Goal: Information Seeking & Learning: Learn about a topic

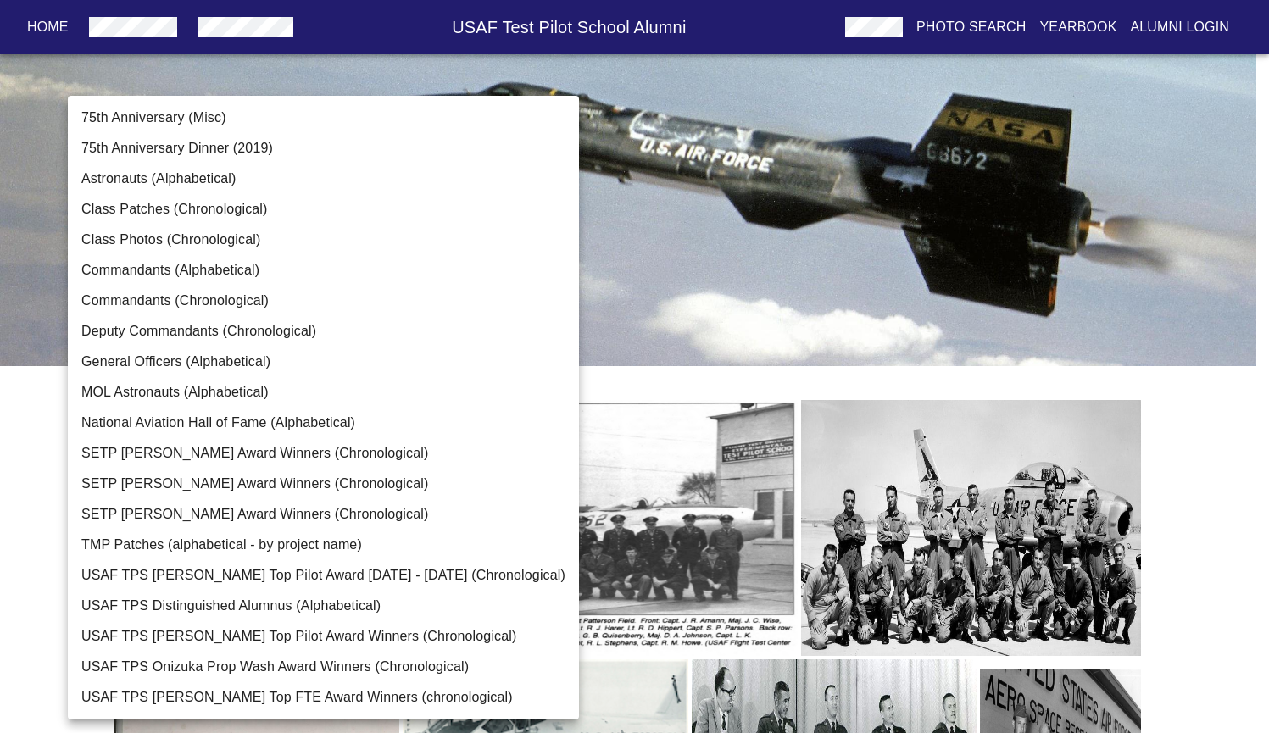
click at [448, 267] on body "Home USAF Test Pilot School Alumni Photo Search Yearbook Alumni Login TPS Photo…" at bounding box center [634, 583] width 1269 height 1112
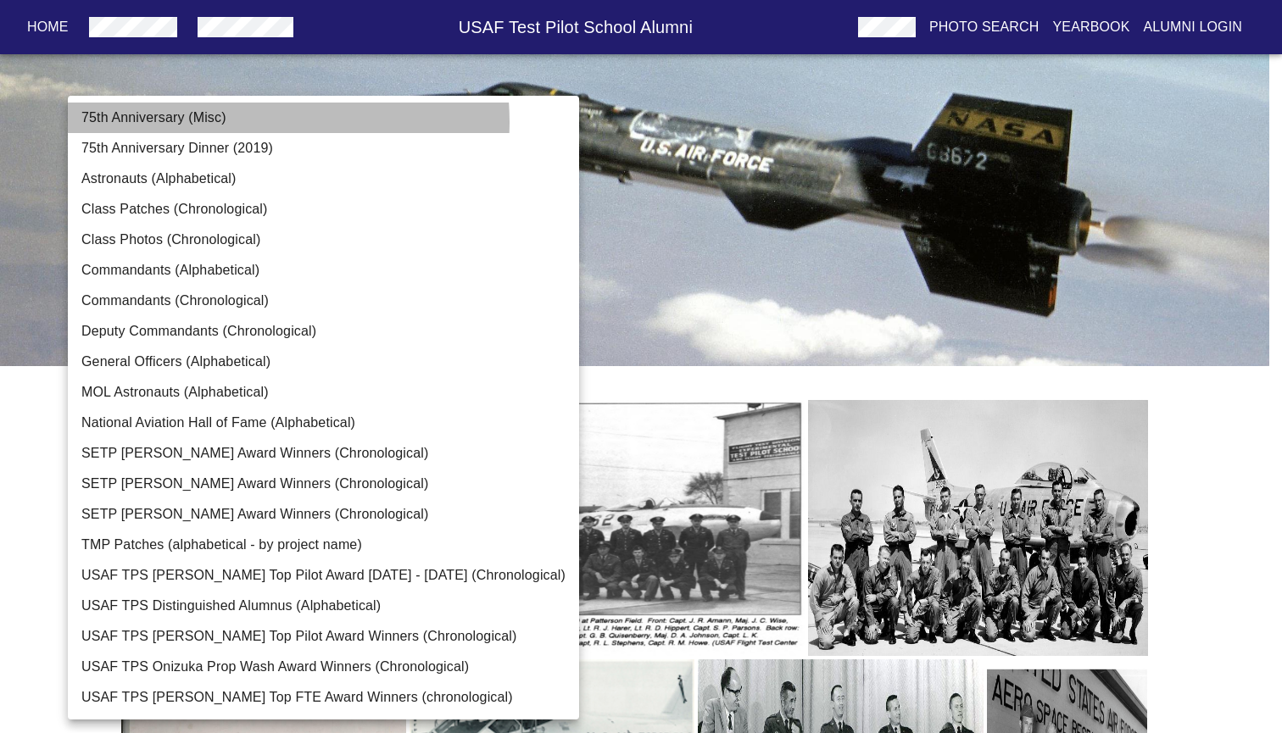
click at [253, 122] on li "75th Anniversary (Misc)" at bounding box center [323, 118] width 511 height 31
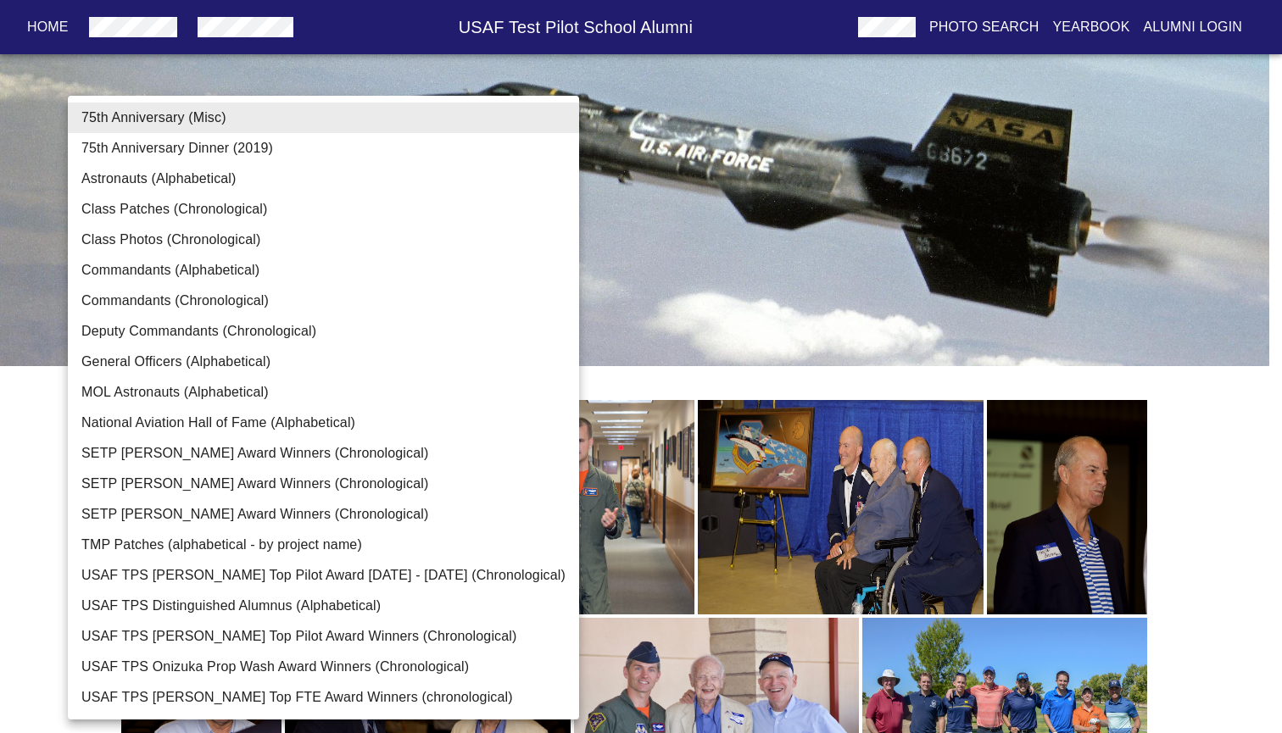
click at [336, 259] on body "Home USAF Test Pilot School Alumni Photo Search Yearbook Alumni Login TPS Photo…" at bounding box center [641, 562] width 1282 height 1071
click at [240, 548] on li "TMP Patches (alphabetical - by project name)" at bounding box center [323, 545] width 511 height 31
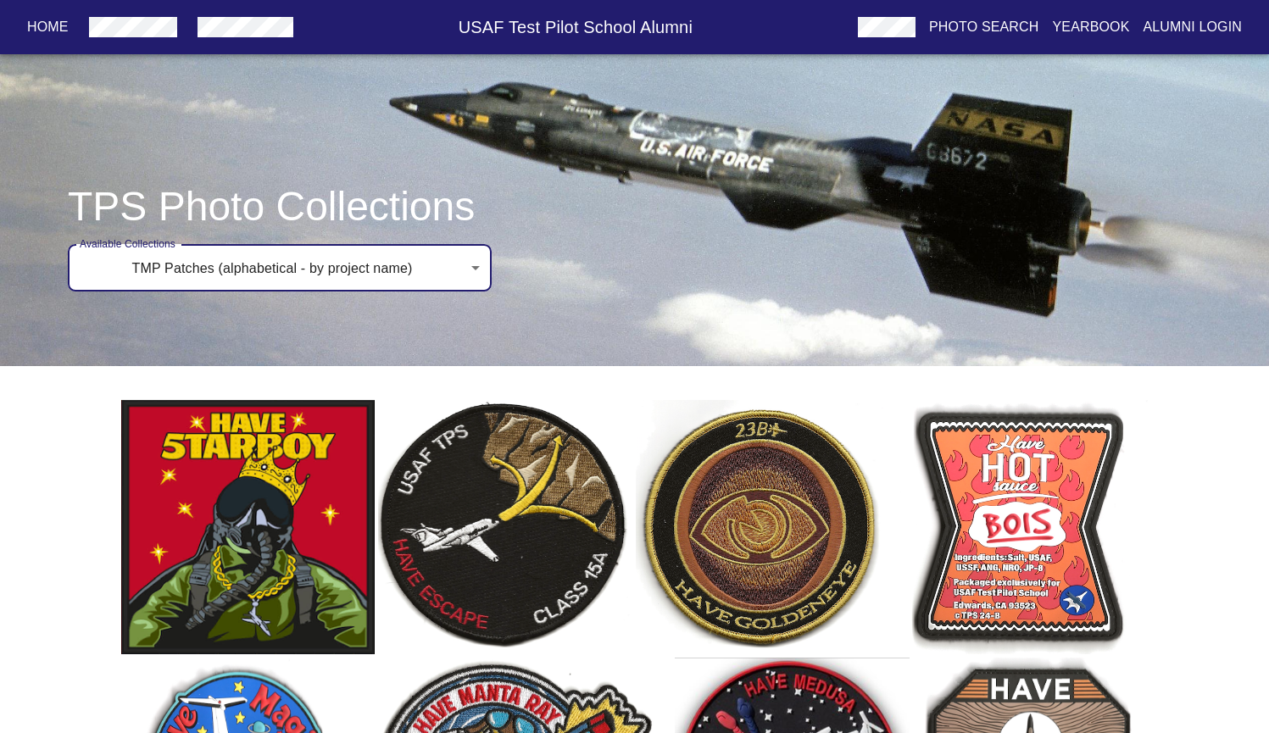
click at [253, 275] on body "Home USAF Test Pilot School Alumni Photo Search Yearbook Alumni Login TPS Photo…" at bounding box center [634, 669] width 1269 height 1285
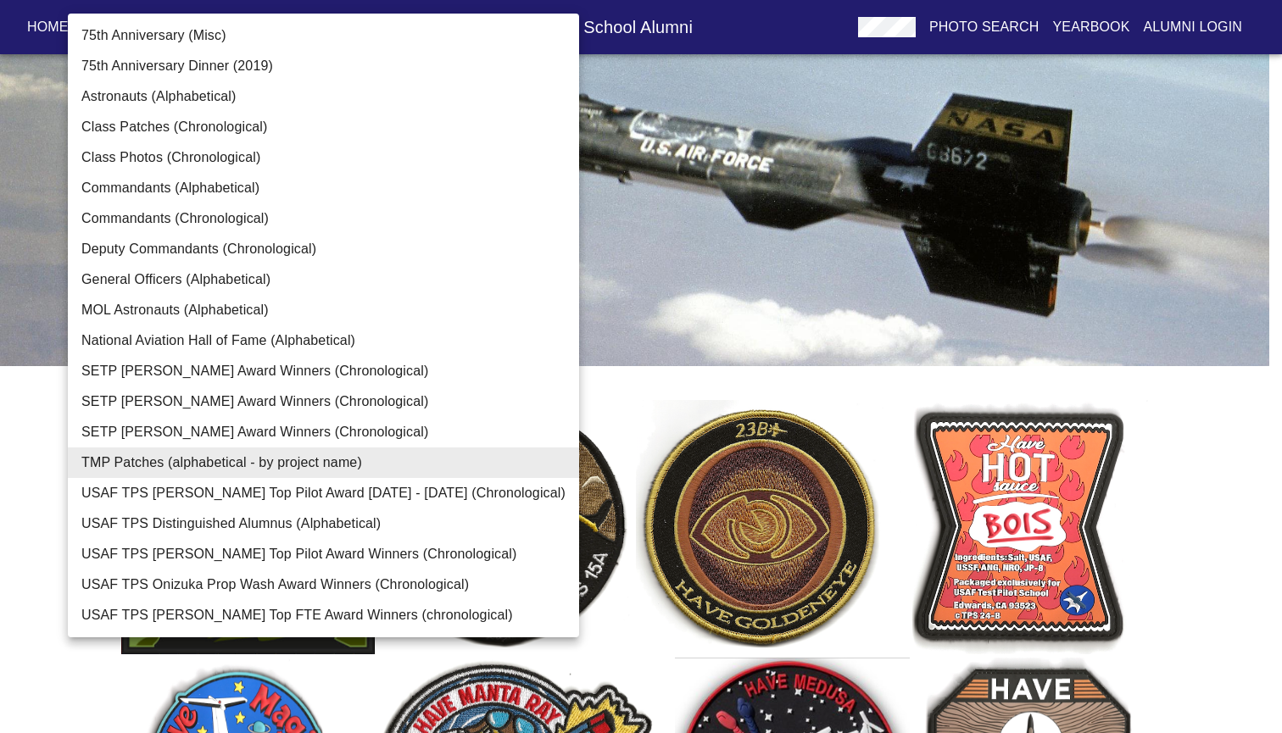
click at [259, 368] on li "SETP [PERSON_NAME] Award Winners (Chronological)" at bounding box center [323, 371] width 511 height 31
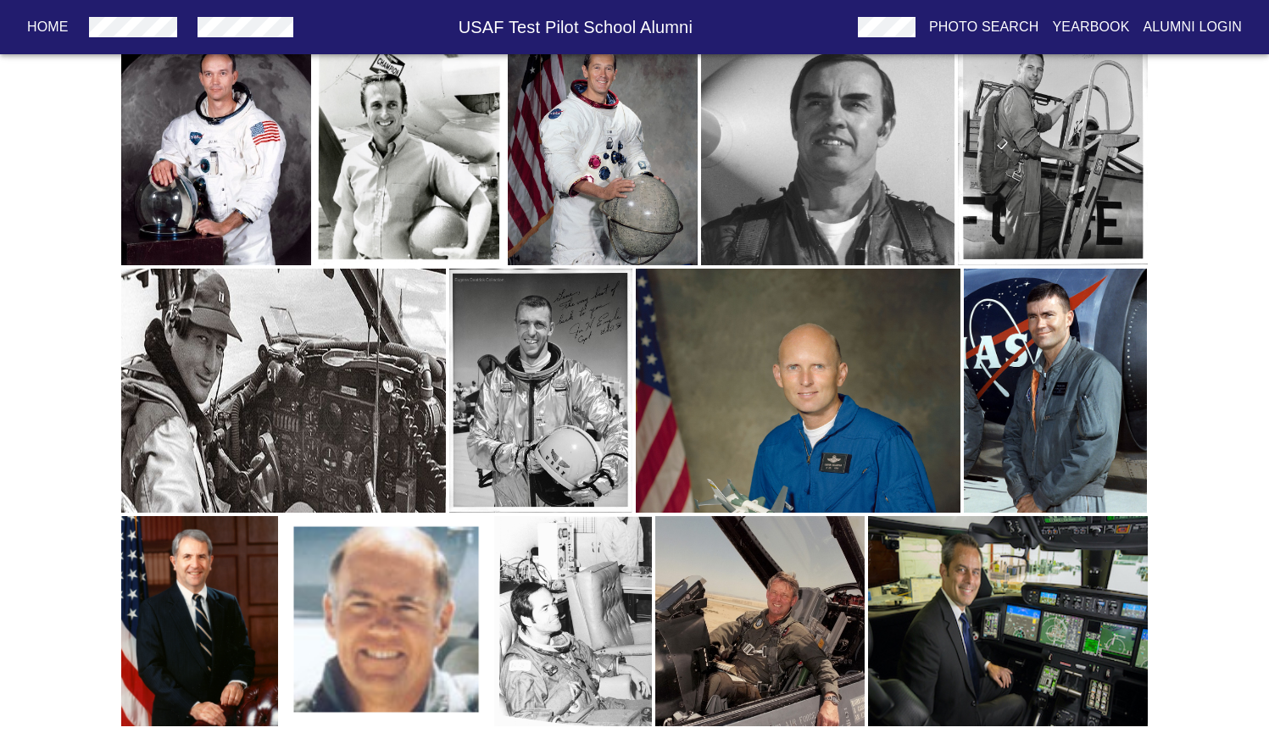
scroll to position [844, 0]
click at [751, 616] on img "button" at bounding box center [759, 620] width 209 height 209
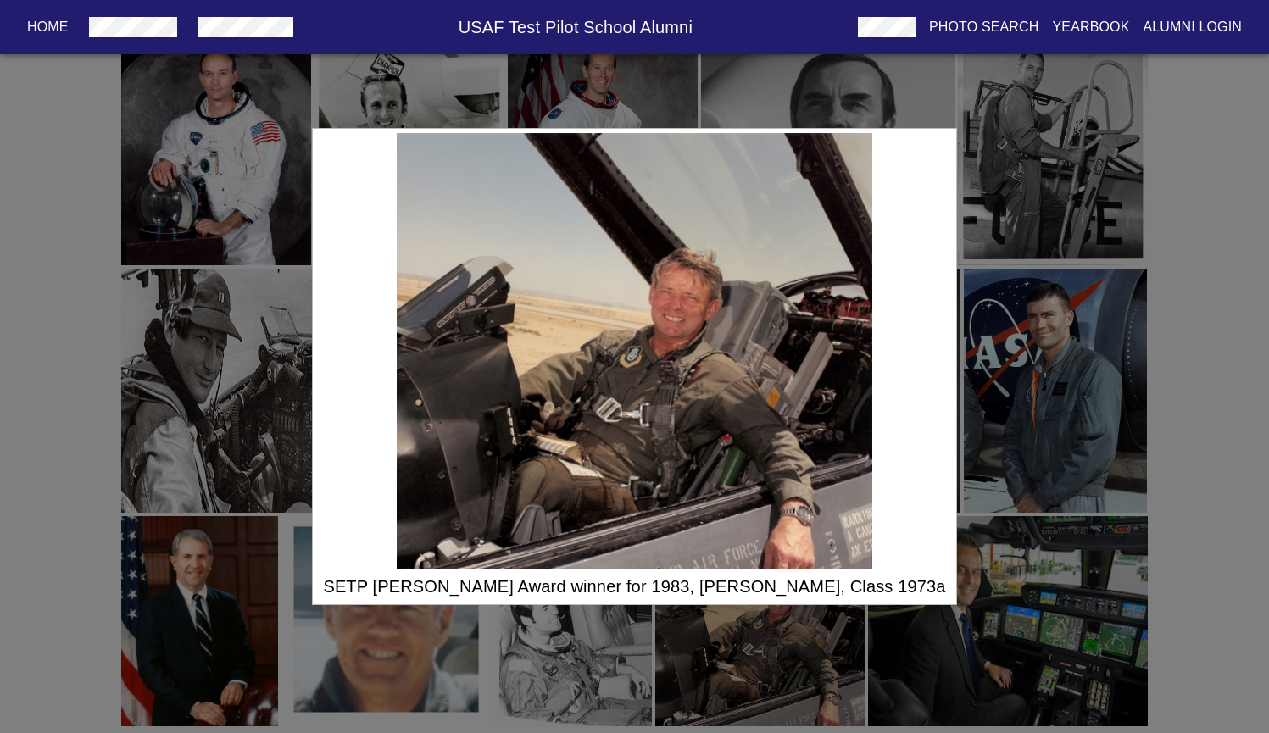
click at [751, 638] on div "SETP [PERSON_NAME] Award winner for 1983, [PERSON_NAME], Class 1973a" at bounding box center [634, 366] width 1269 height 733
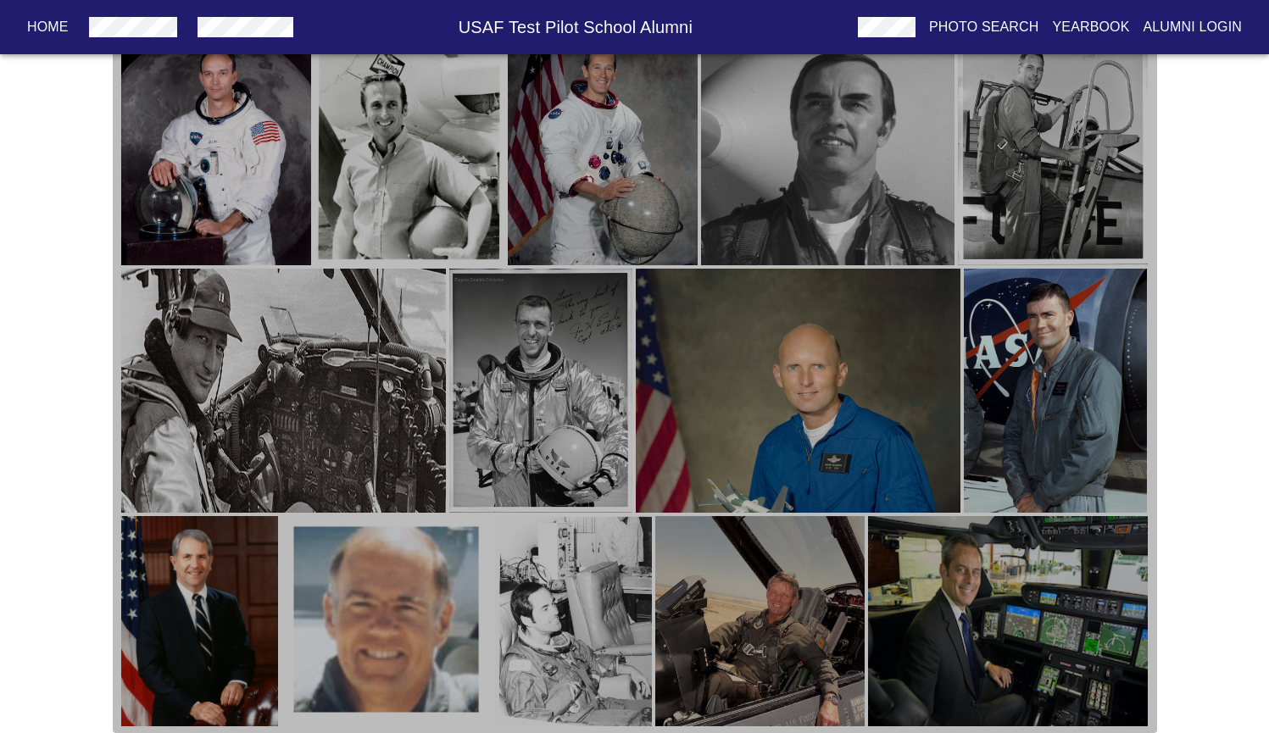
click at [995, 577] on img "button" at bounding box center [1007, 620] width 279 height 209
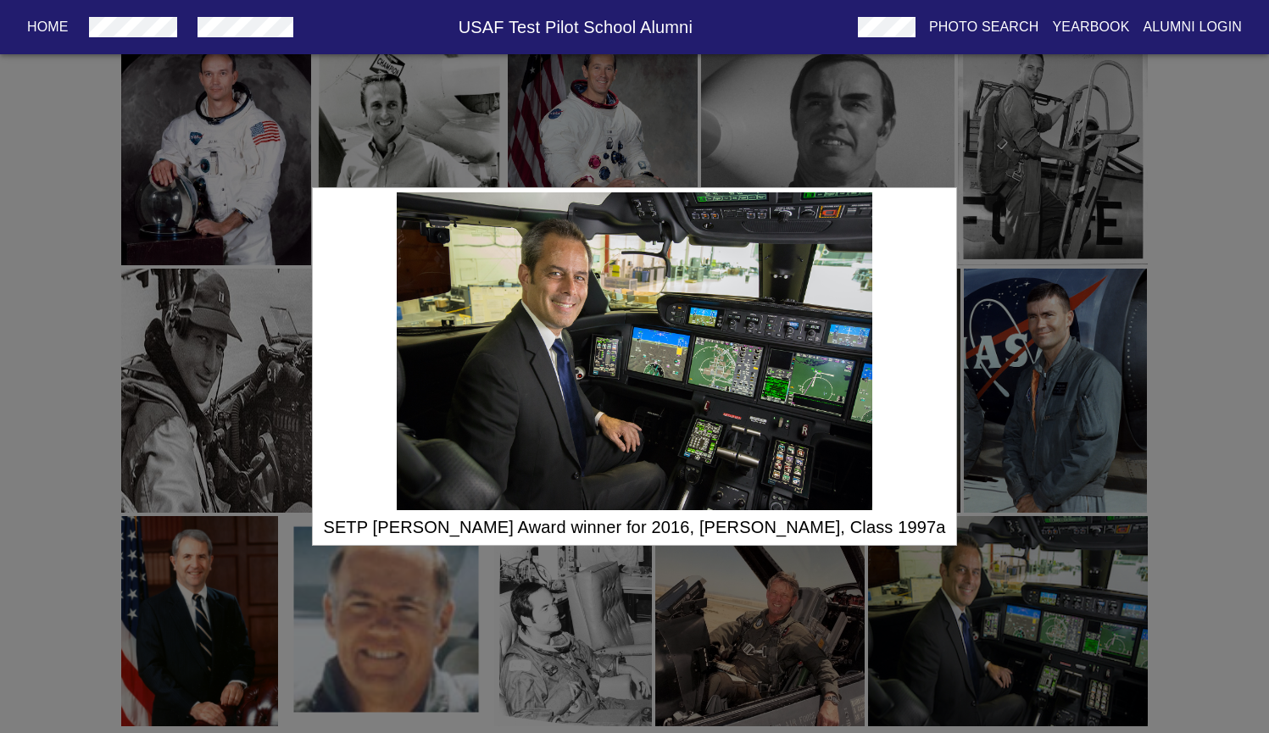
click at [1194, 471] on div "SETP [PERSON_NAME] Award winner for 2016, [PERSON_NAME], Class 1997a" at bounding box center [634, 366] width 1269 height 733
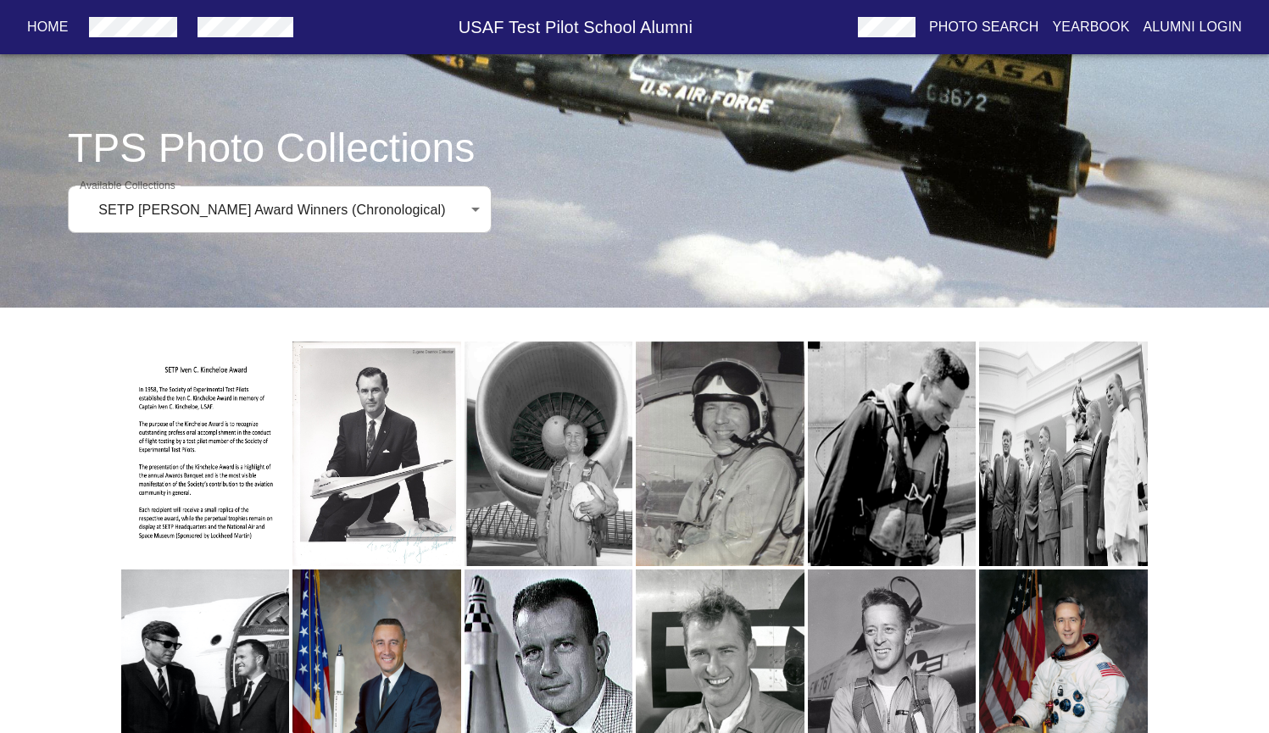
scroll to position [43, 0]
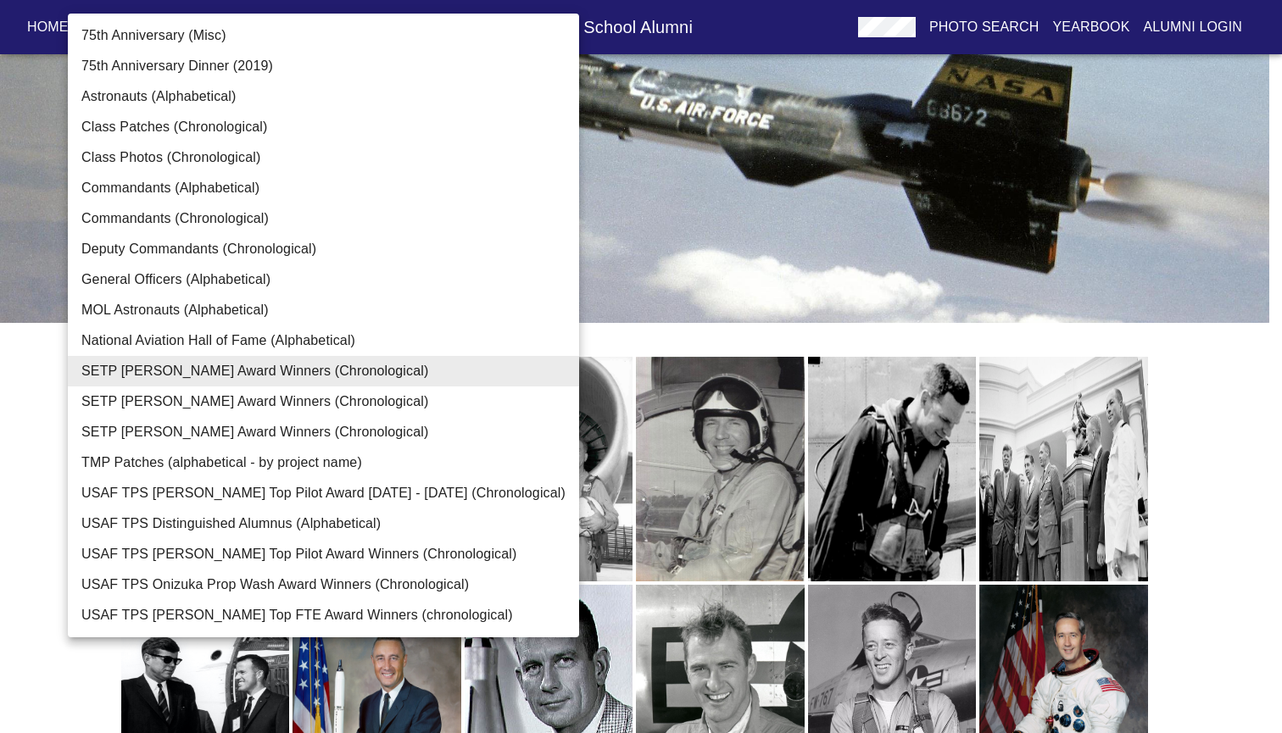
click at [402, 563] on li "USAF TPS [PERSON_NAME] Top Pilot Award Winners (Chronological)" at bounding box center [323, 554] width 511 height 31
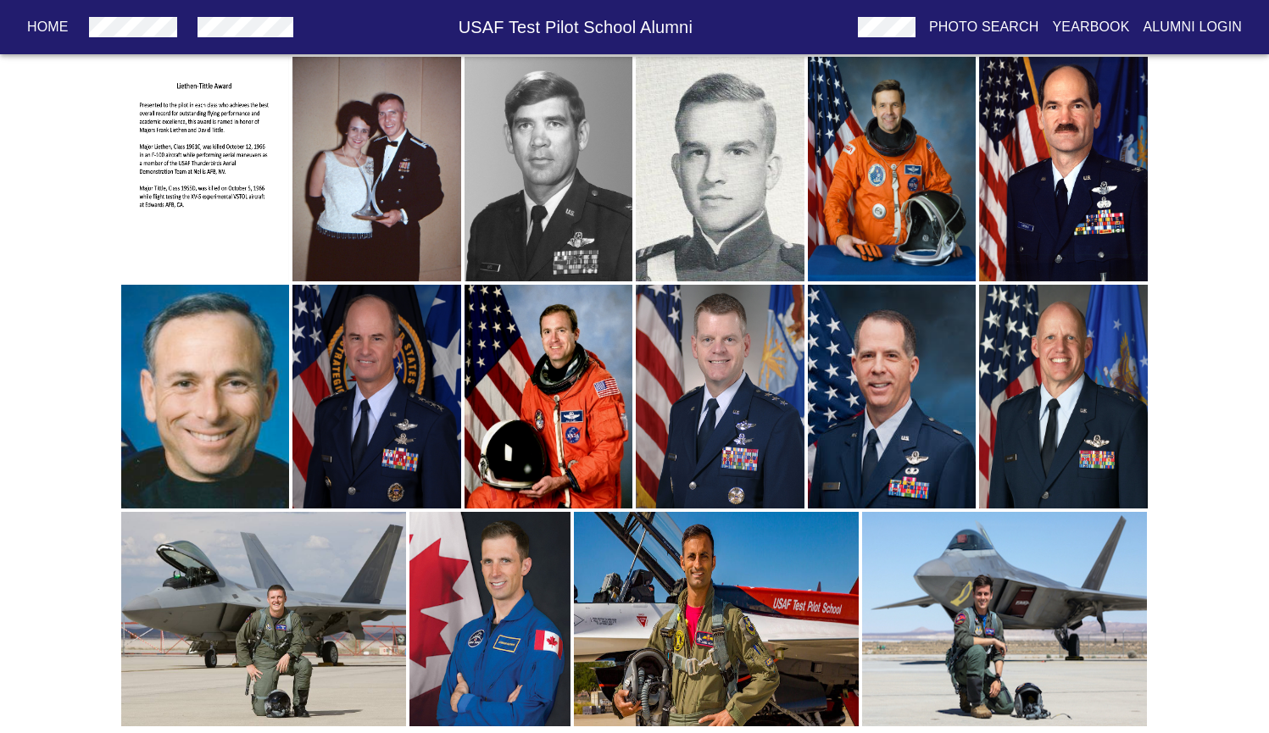
scroll to position [343, 0]
click at [240, 614] on img "button" at bounding box center [263, 619] width 285 height 215
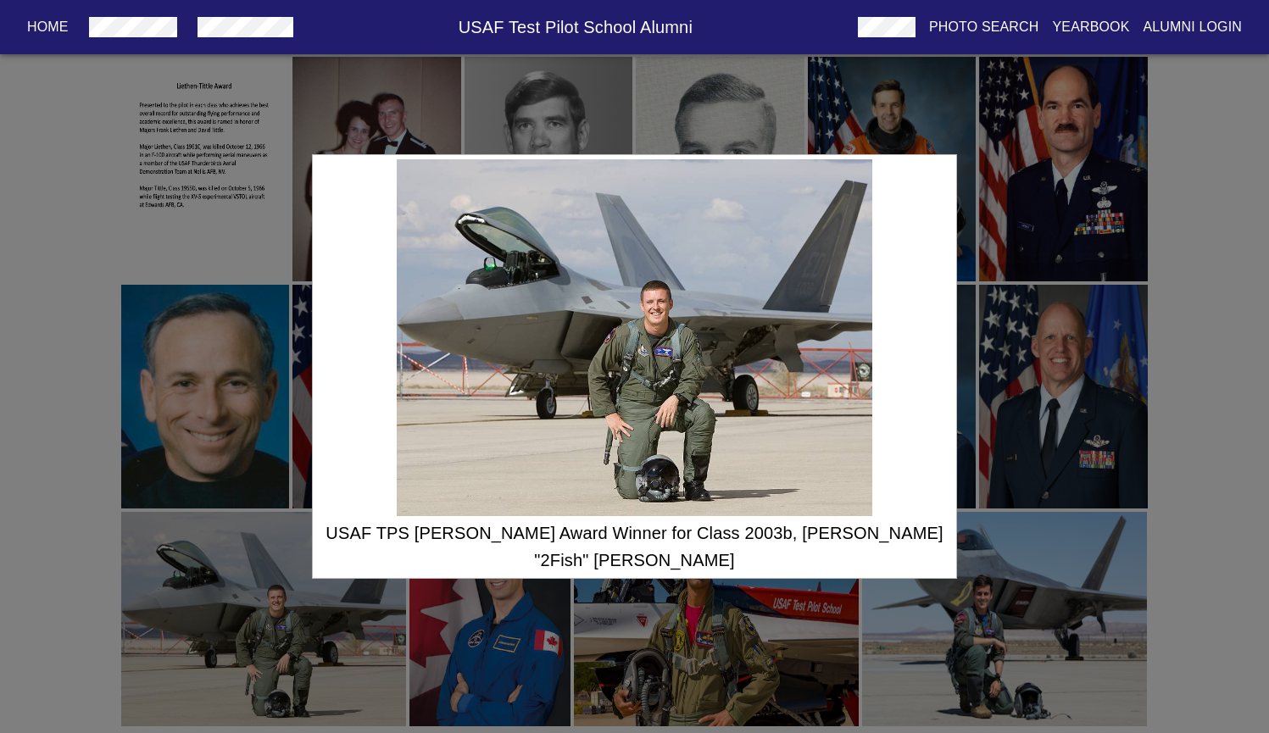
click at [238, 589] on div "USAF TPS [PERSON_NAME] Award Winner for Class 2003b, [PERSON_NAME] "2Fish" [PER…" at bounding box center [634, 366] width 1269 height 733
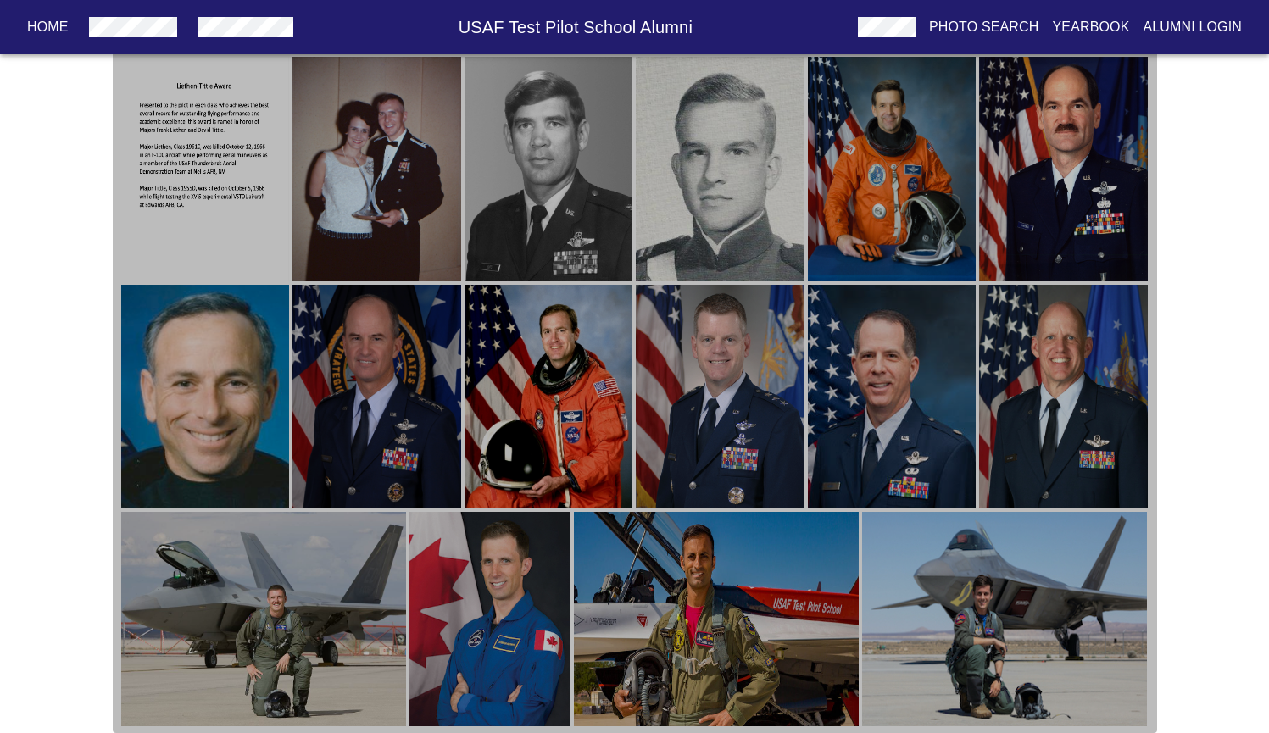
click at [952, 588] on img "button" at bounding box center [1004, 619] width 285 height 215
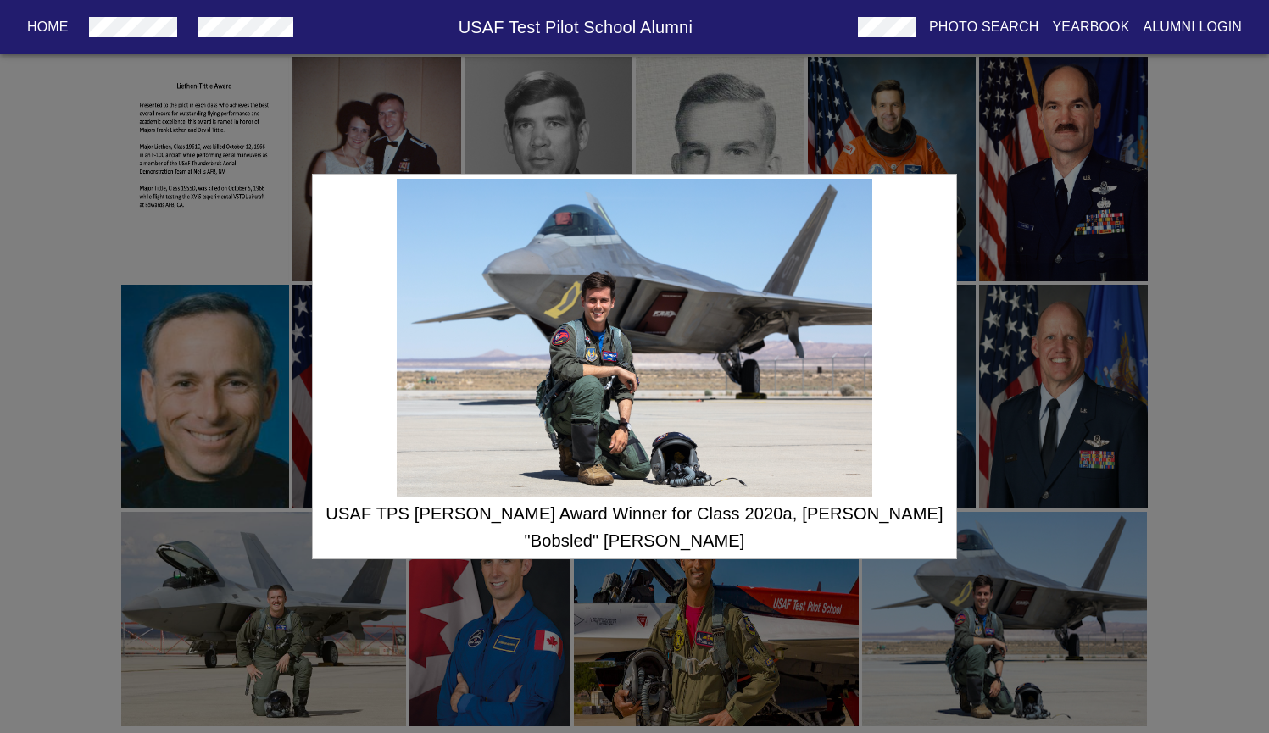
click at [1171, 493] on div "USAF TPS [PERSON_NAME] Award Winner for Class 2020a, [PERSON_NAME] "Bobsled" [P…" at bounding box center [634, 366] width 1269 height 733
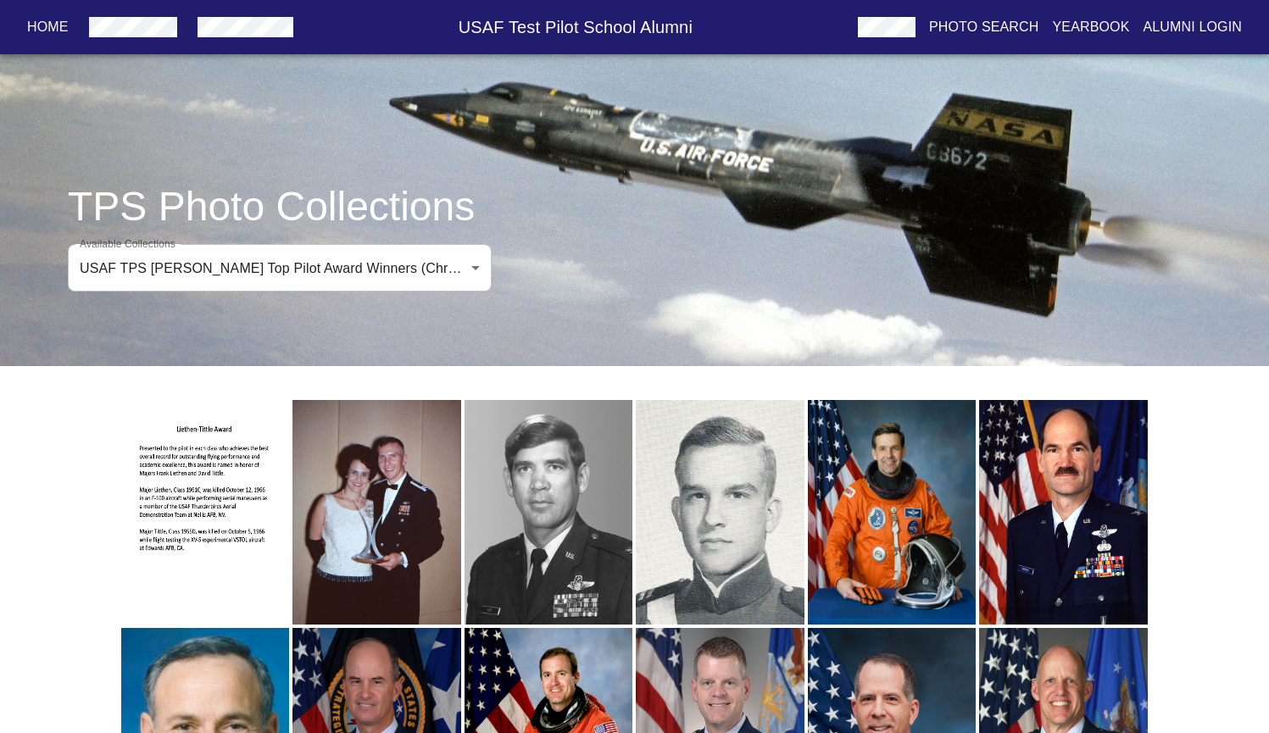
scroll to position [0, 0]
click at [454, 281] on body "Home USAF Test Pilot School Alumni Photo Search Yearbook Alumni Login TPS Photo…" at bounding box center [634, 552] width 1269 height 1050
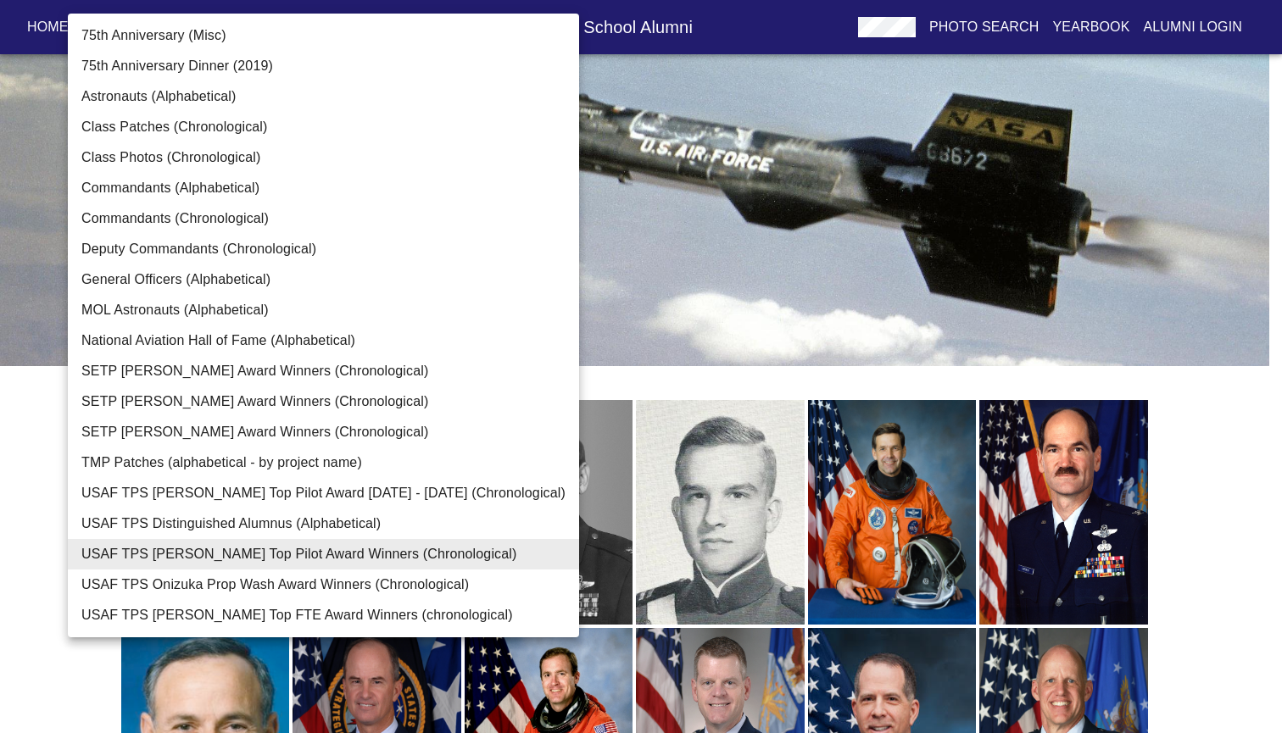
click at [379, 576] on li "USAF TPS Onizuka Prop Wash Award Winners (Chronological)" at bounding box center [323, 585] width 511 height 31
type input "USAF TPS Onizuka Prop Wash Award Winners (Chronological)"
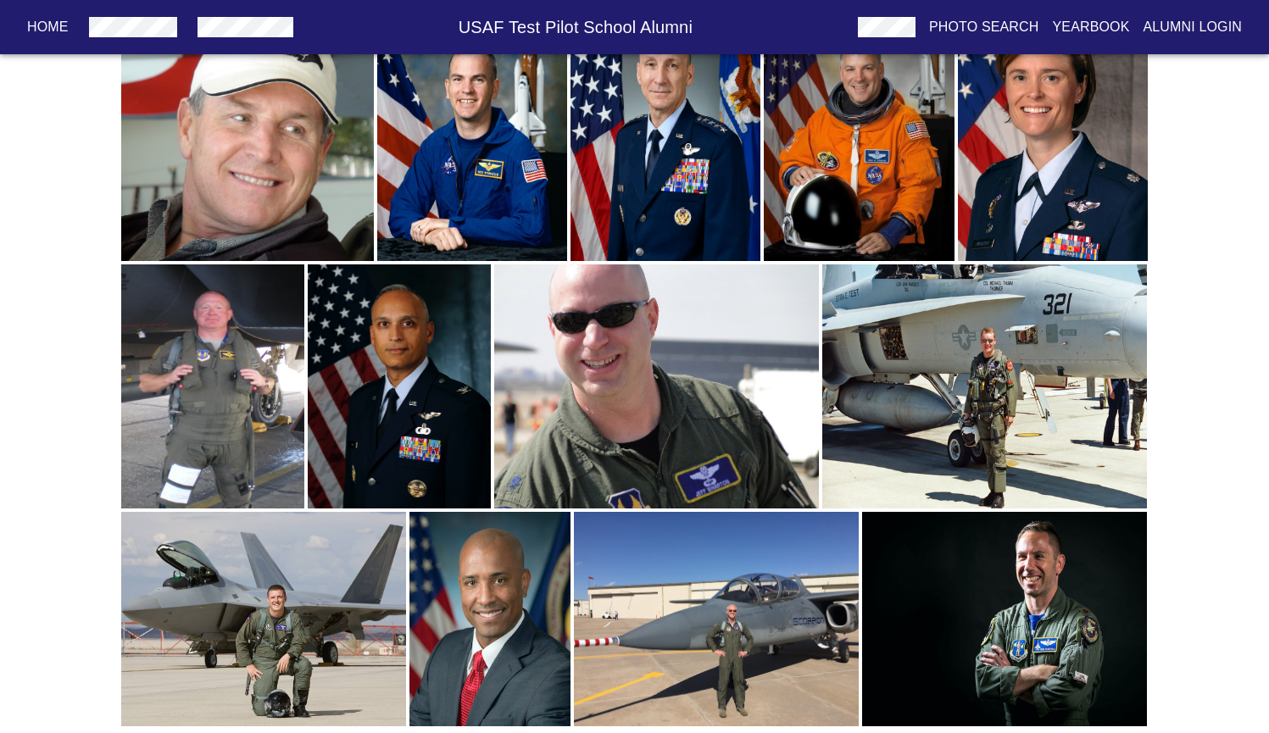
scroll to position [917, 0]
click at [715, 612] on img "button" at bounding box center [716, 619] width 285 height 215
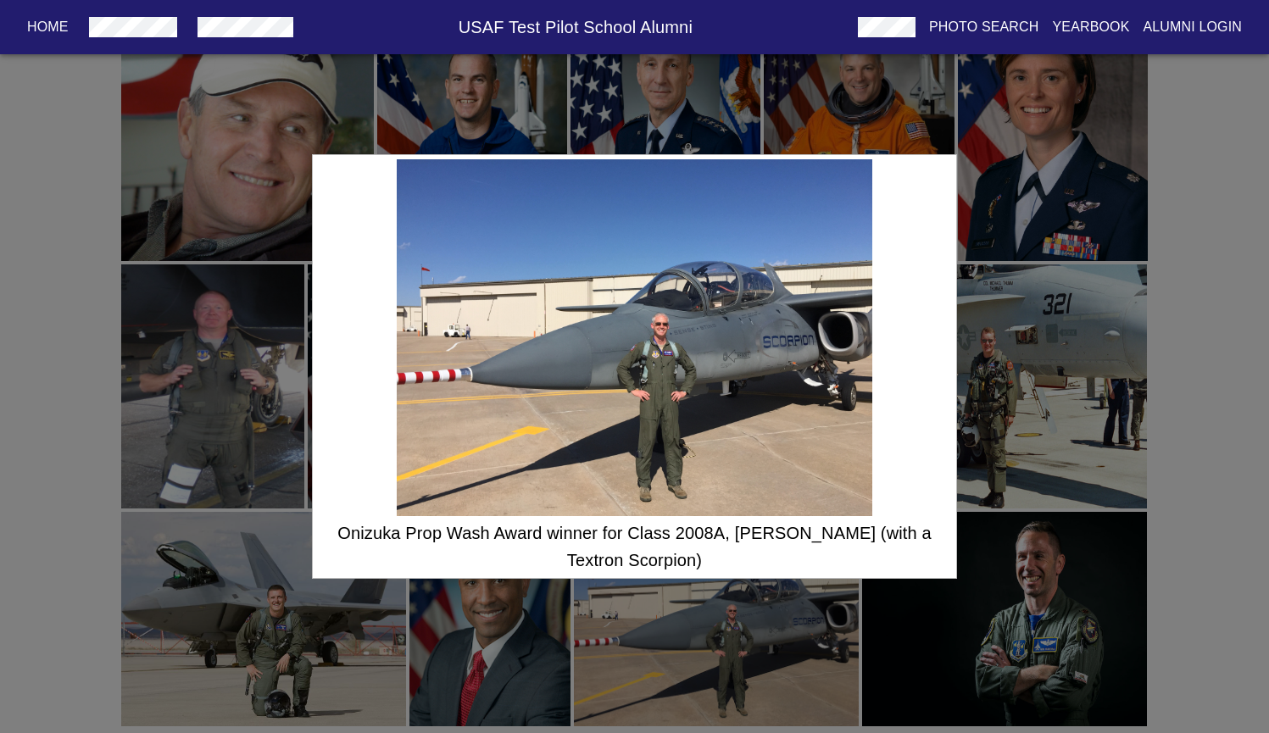
click at [1177, 258] on div "Onizuka Prop Wash Award winner for Class 2008A, [PERSON_NAME] (with a Textron S…" at bounding box center [634, 366] width 1269 height 733
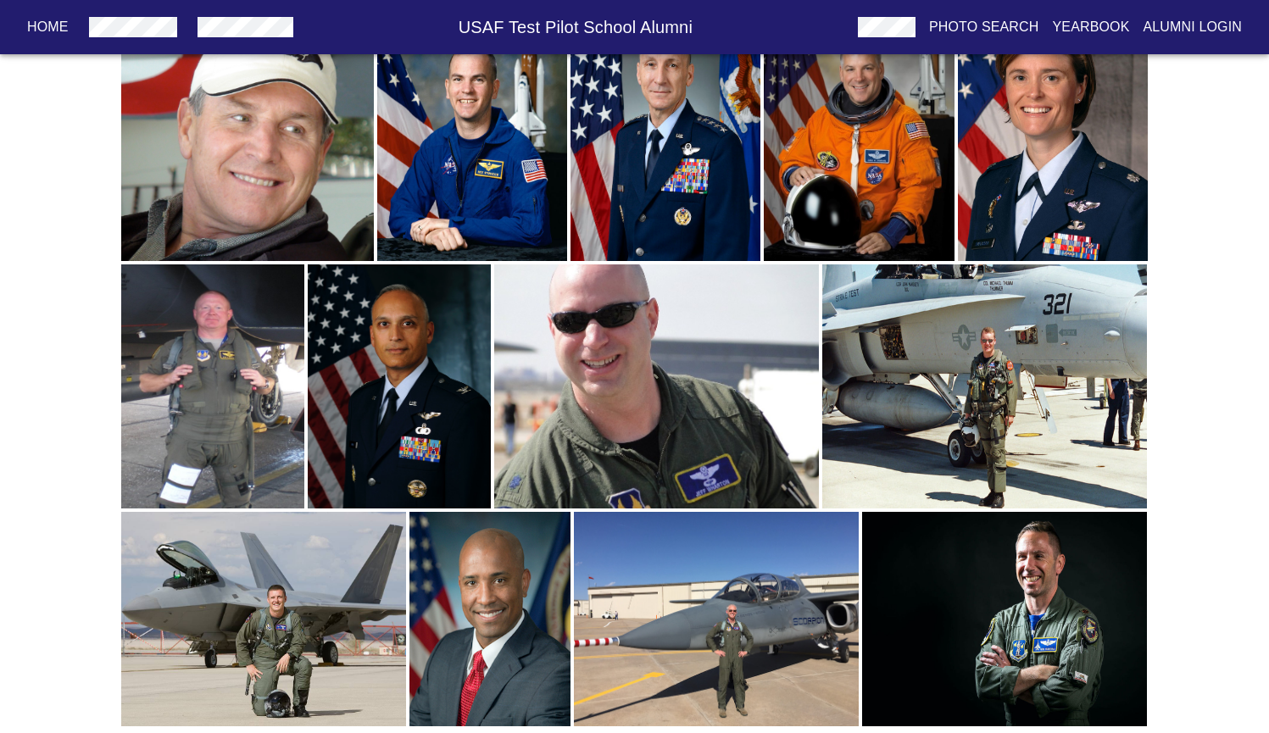
click at [1065, 553] on img "button" at bounding box center [1004, 619] width 285 height 215
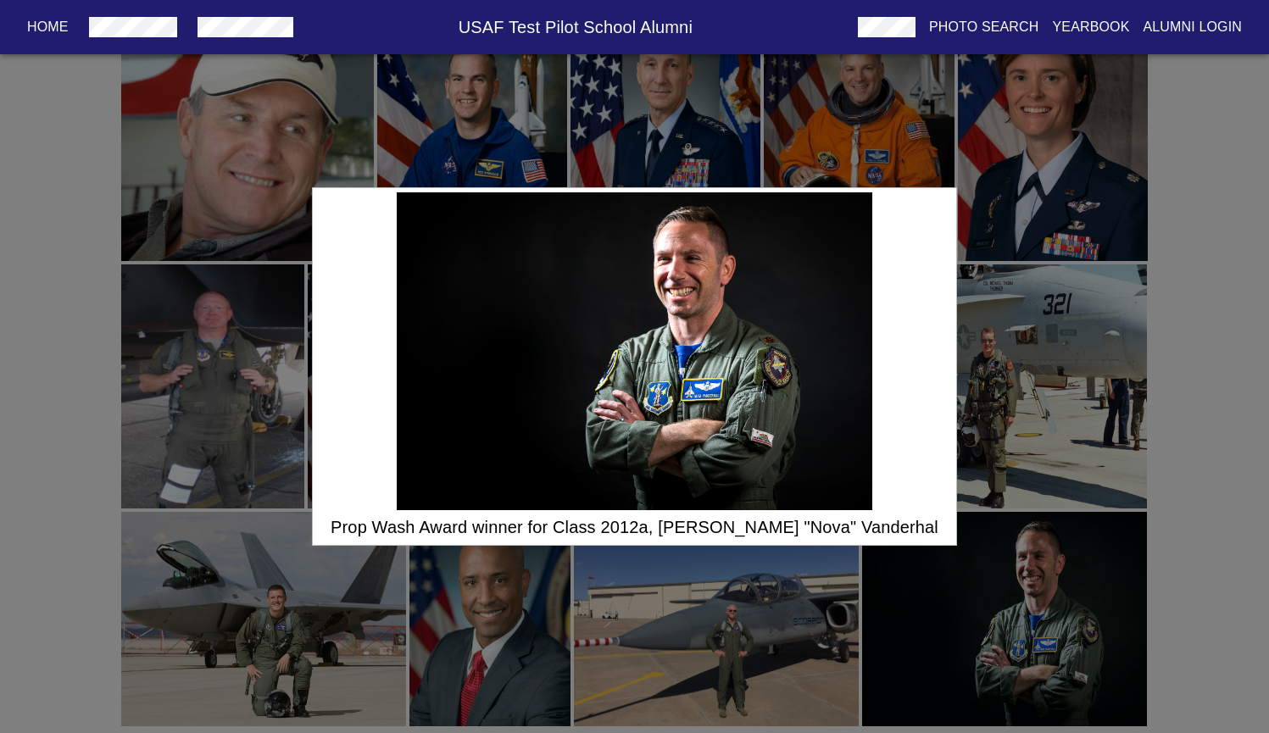
click at [1183, 409] on div "Prop Wash Award winner for Class 2012a, [PERSON_NAME] "Nova" Vanderhal" at bounding box center [634, 366] width 1269 height 733
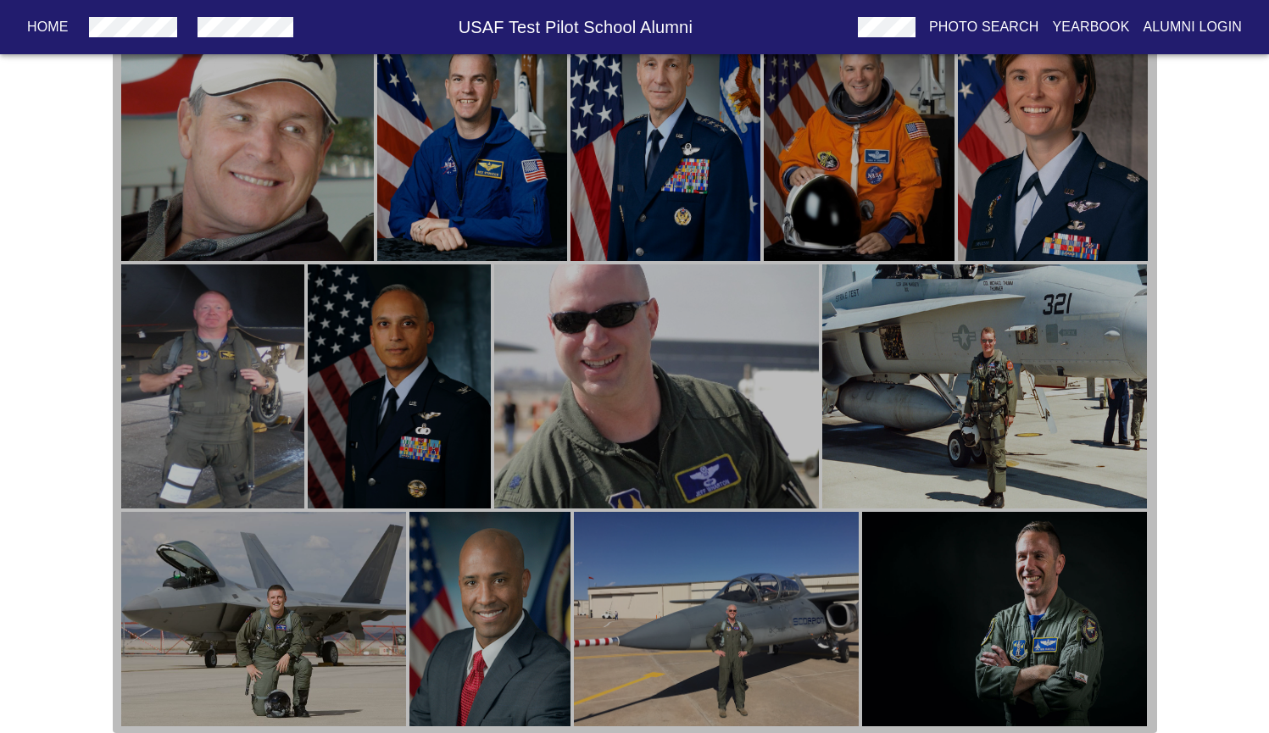
click at [510, 621] on img "button" at bounding box center [490, 619] width 161 height 215
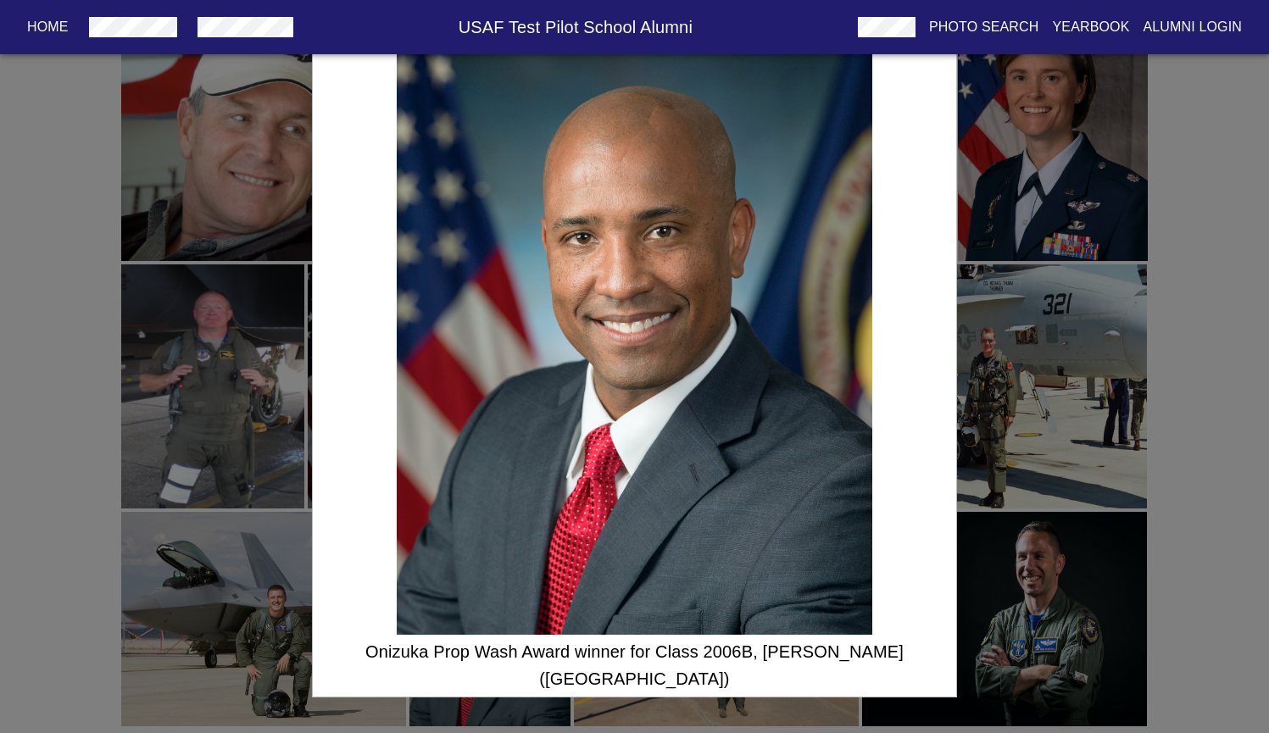
click at [1091, 393] on div "Onizuka Prop Wash Award winner for Class 2006B, [PERSON_NAME] ([GEOGRAPHIC_DATA…" at bounding box center [634, 366] width 1269 height 733
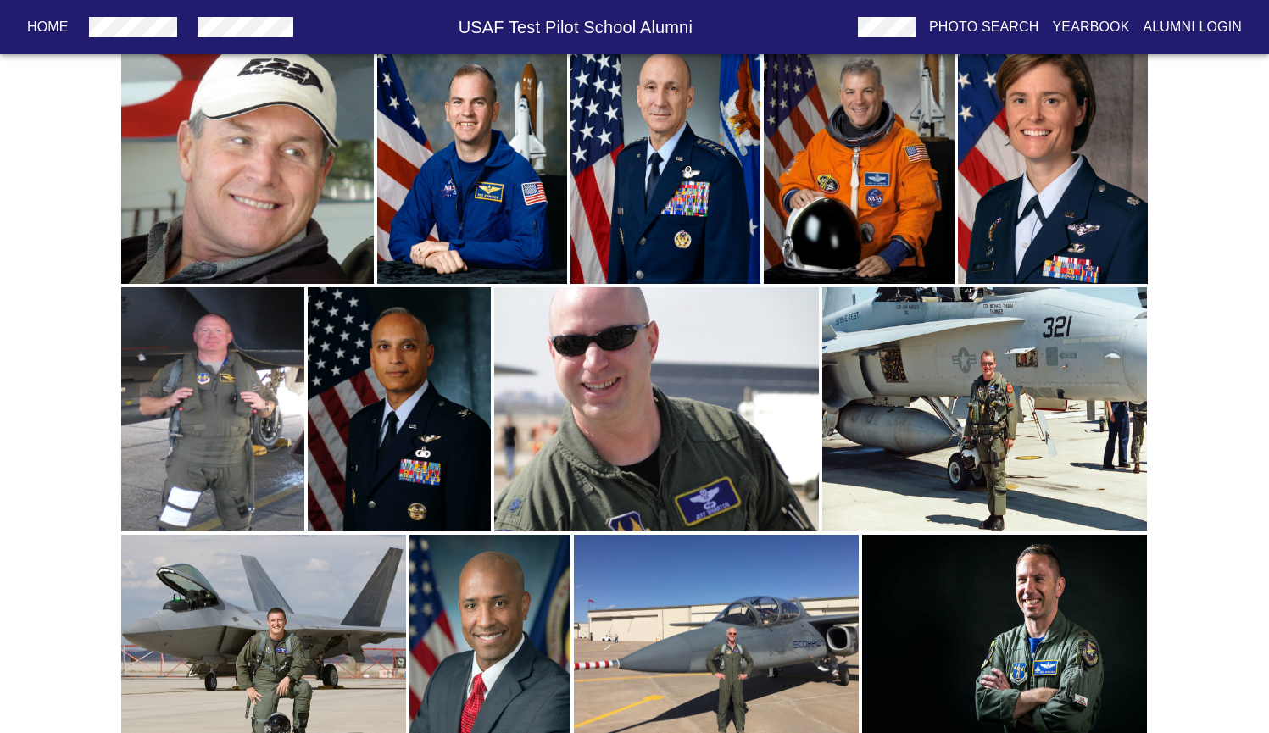
scroll to position [894, 0]
click at [219, 376] on img "button" at bounding box center [212, 410] width 183 height 244
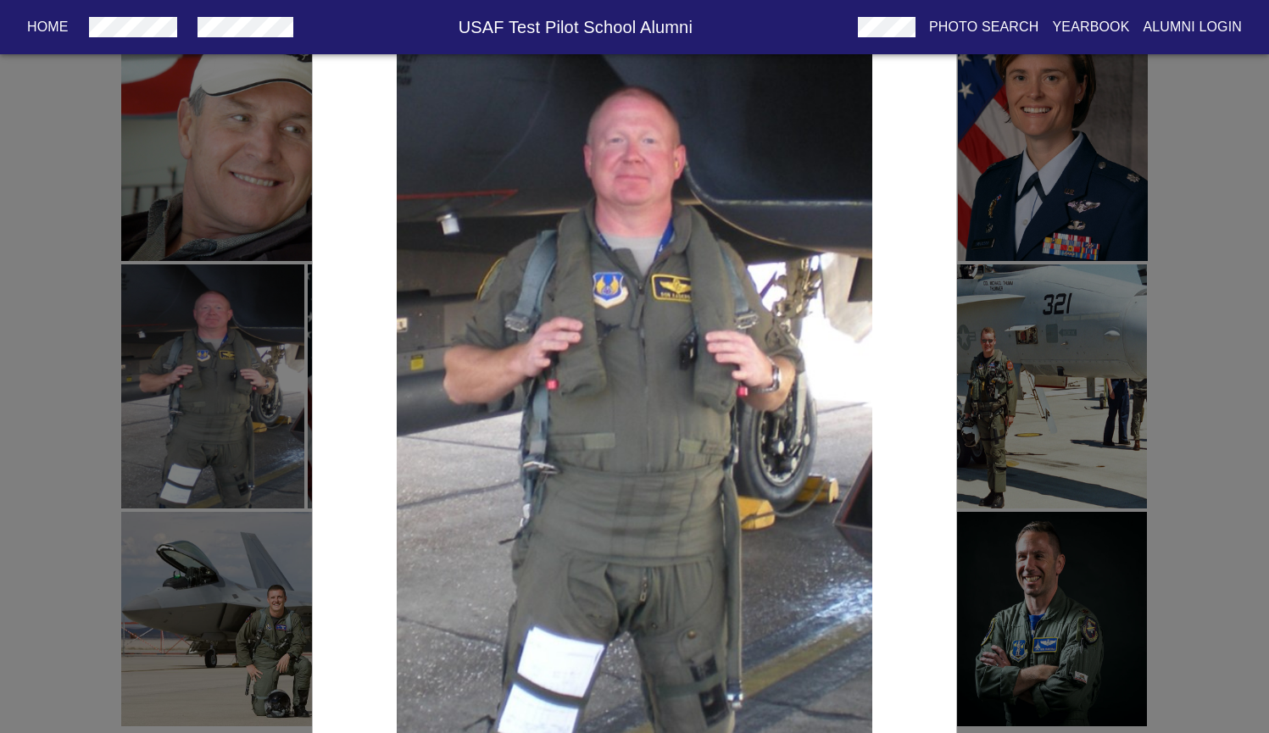
scroll to position [917, 0]
click at [1046, 373] on div "Prop Wash Award winner for Class 1997a, [PERSON_NAME] "Krash" [PERSON_NAME]" at bounding box center [634, 366] width 1269 height 733
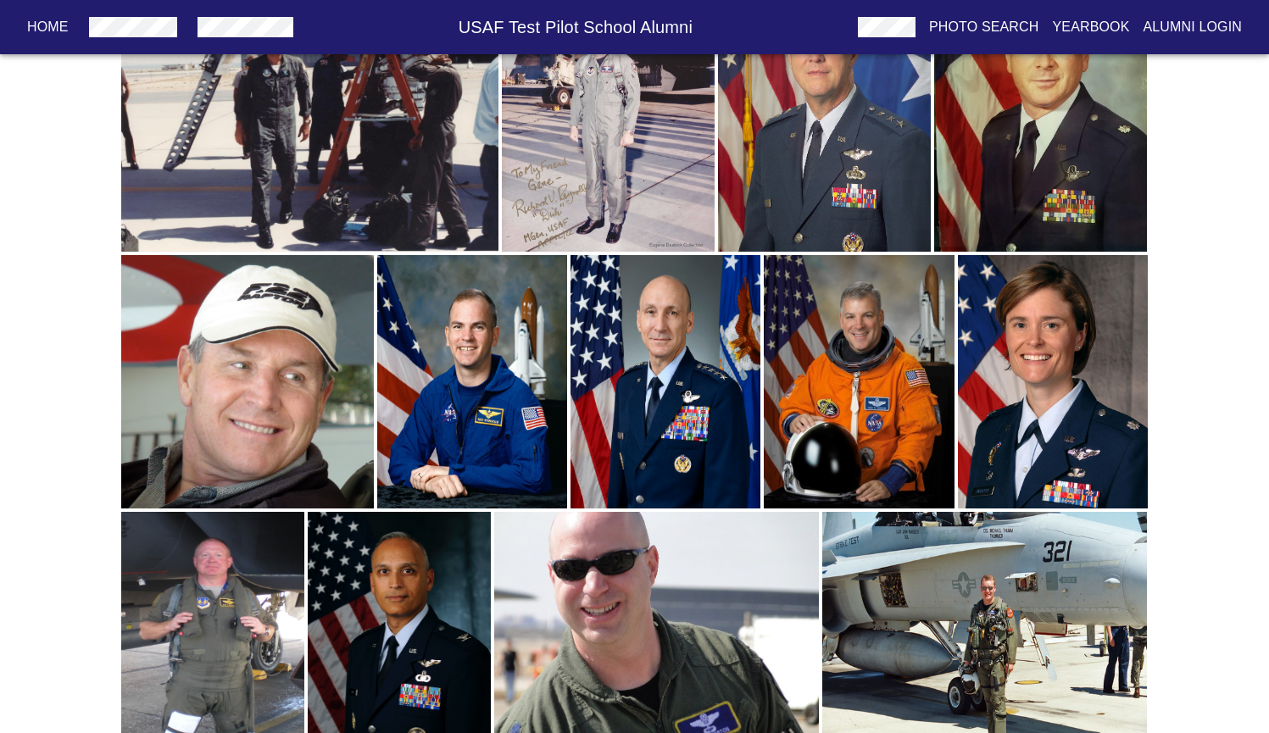
scroll to position [664, 0]
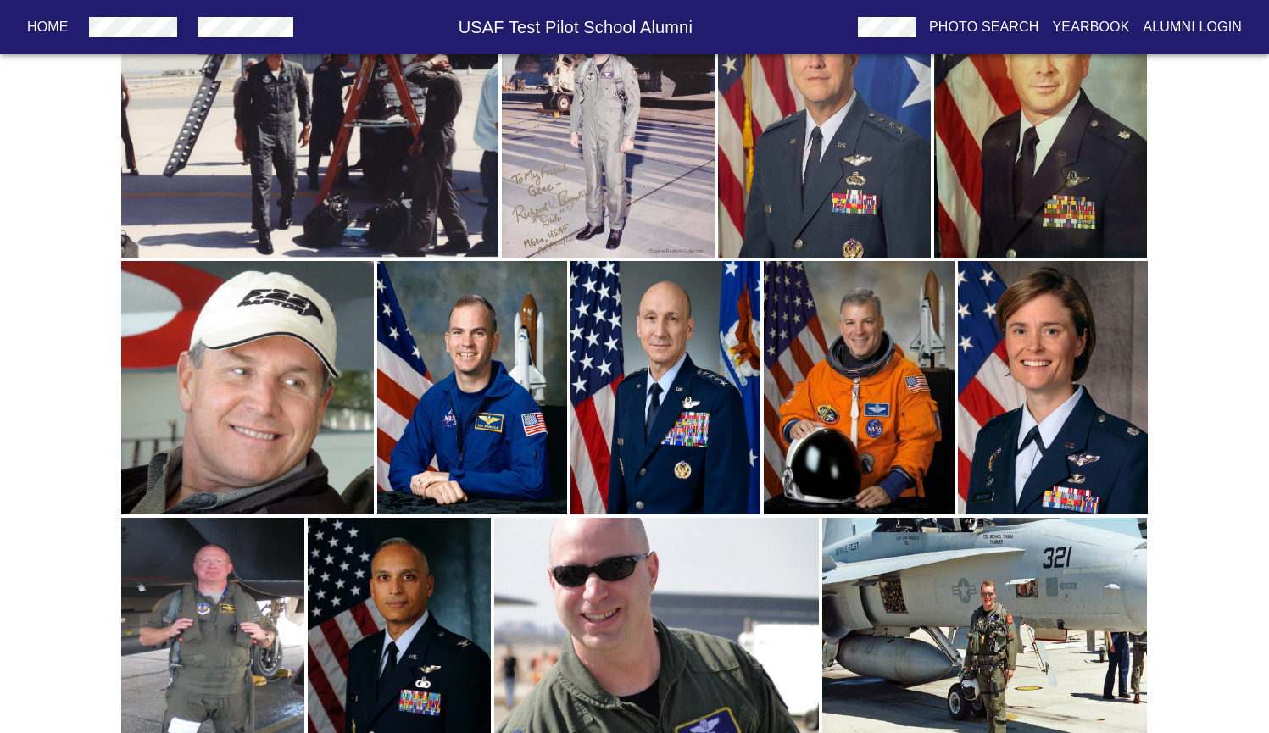
click at [290, 410] on img "button" at bounding box center [248, 388] width 254 height 254
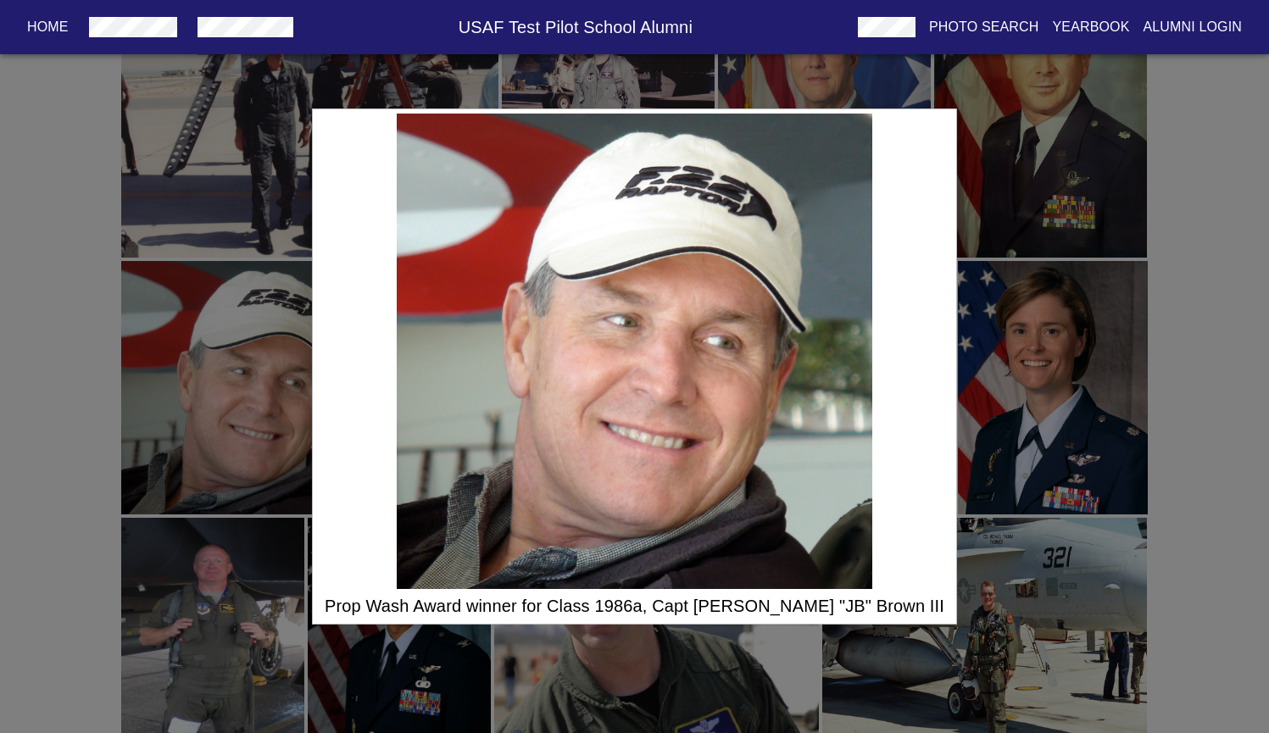
click at [290, 413] on div "Prop Wash Award winner for Class 1986a, Capt [PERSON_NAME] "JB" Brown III" at bounding box center [634, 366] width 1269 height 733
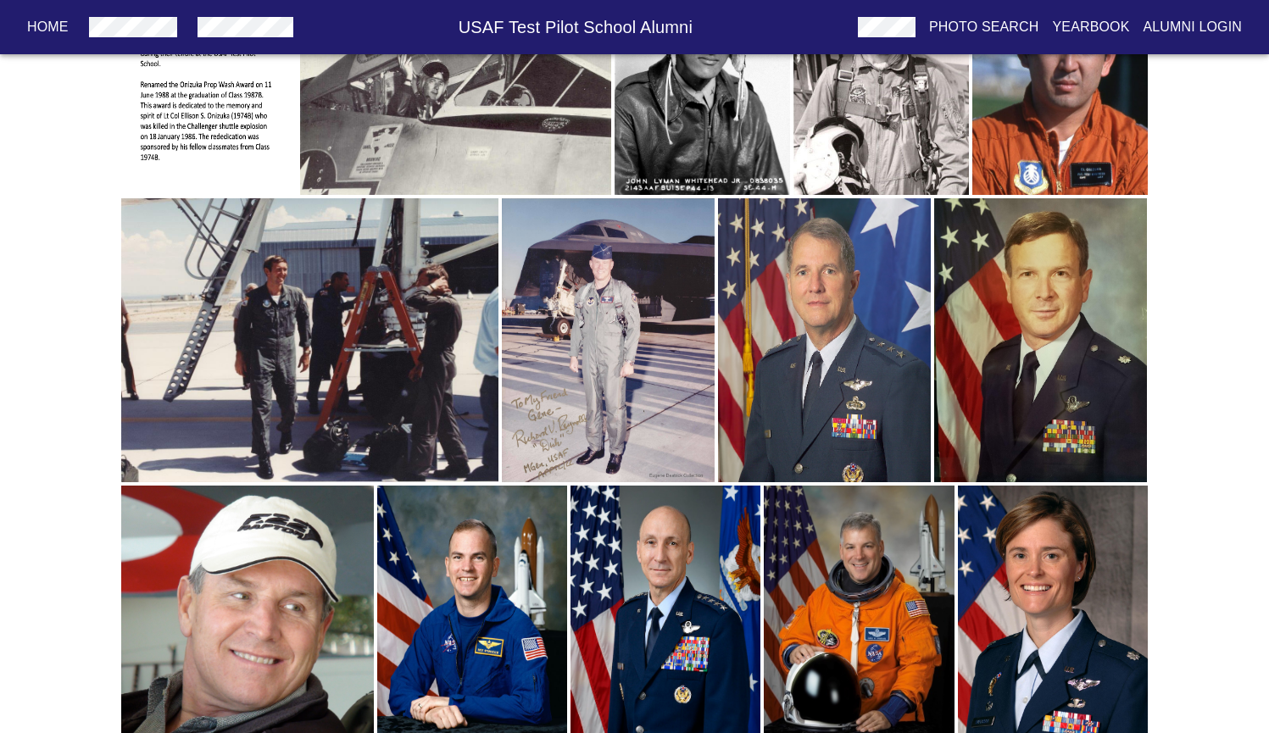
scroll to position [438, 0]
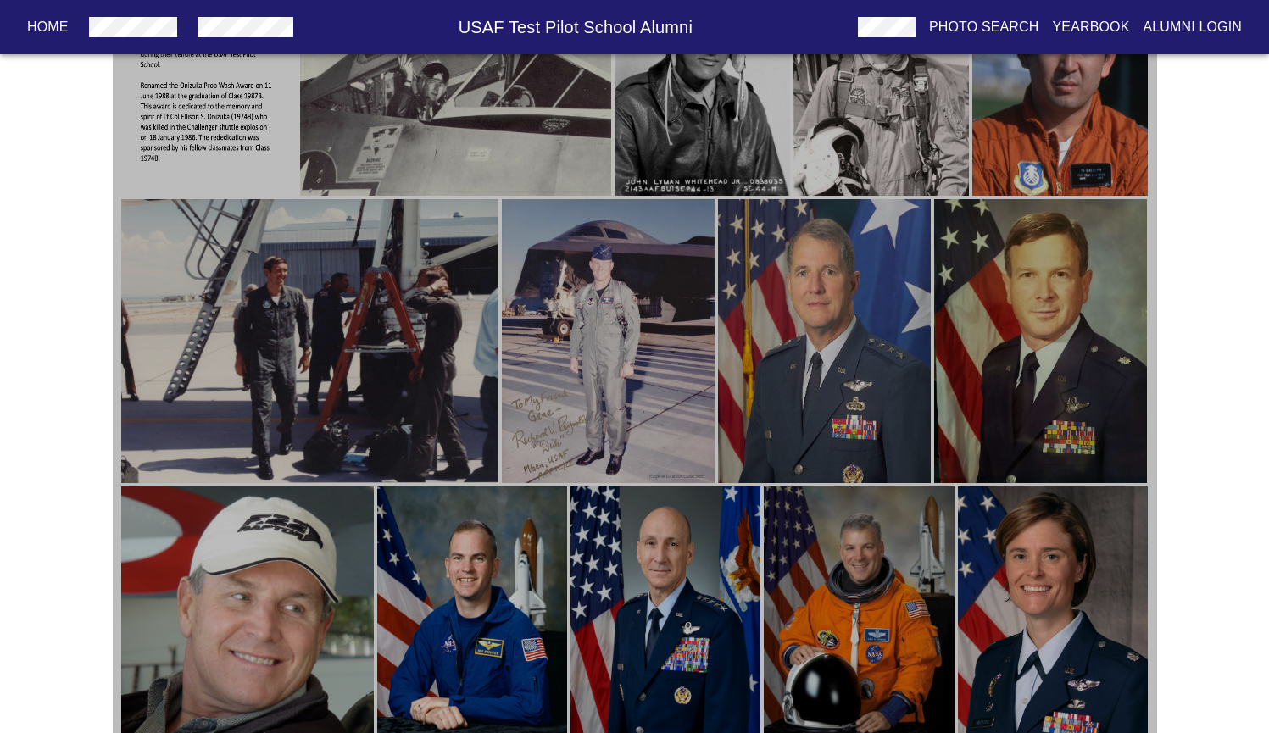
click at [1045, 326] on img "button" at bounding box center [1040, 341] width 213 height 284
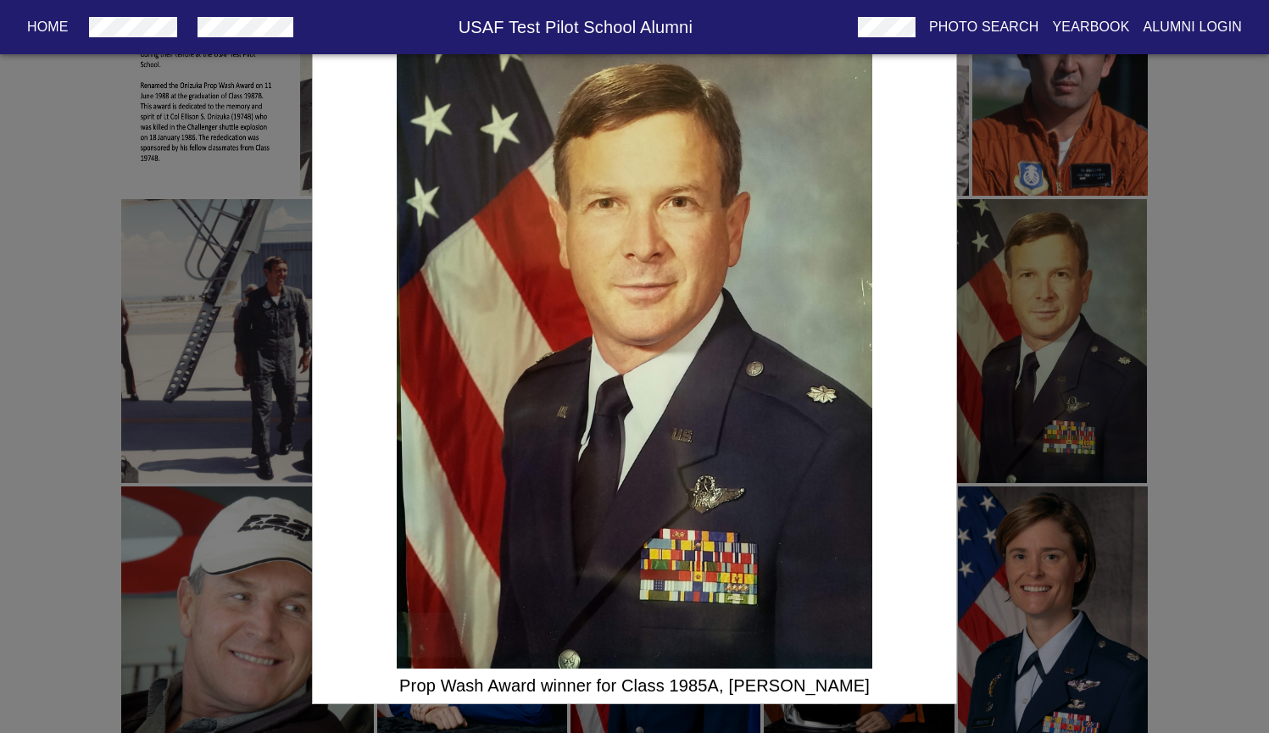
click at [1045, 327] on div "Prop Wash Award winner for Class 1985A, [PERSON_NAME]" at bounding box center [634, 366] width 1269 height 733
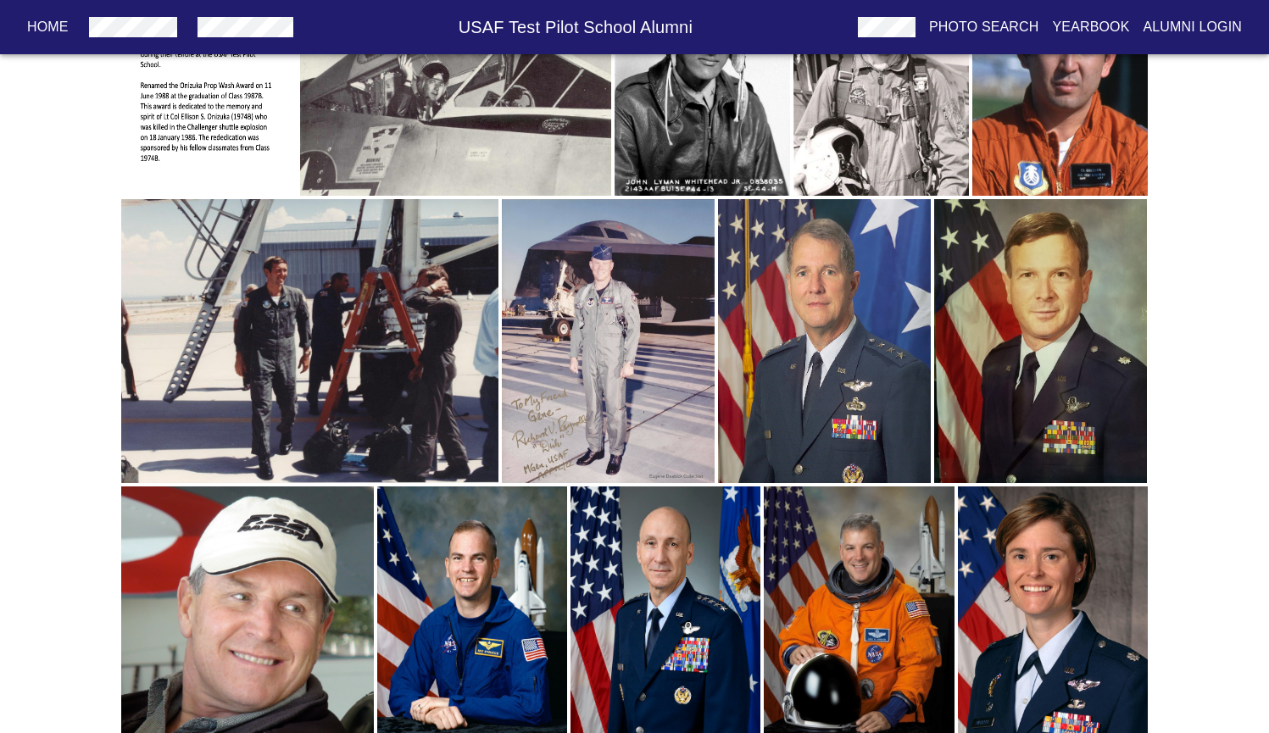
click at [789, 329] on img "button" at bounding box center [824, 341] width 213 height 284
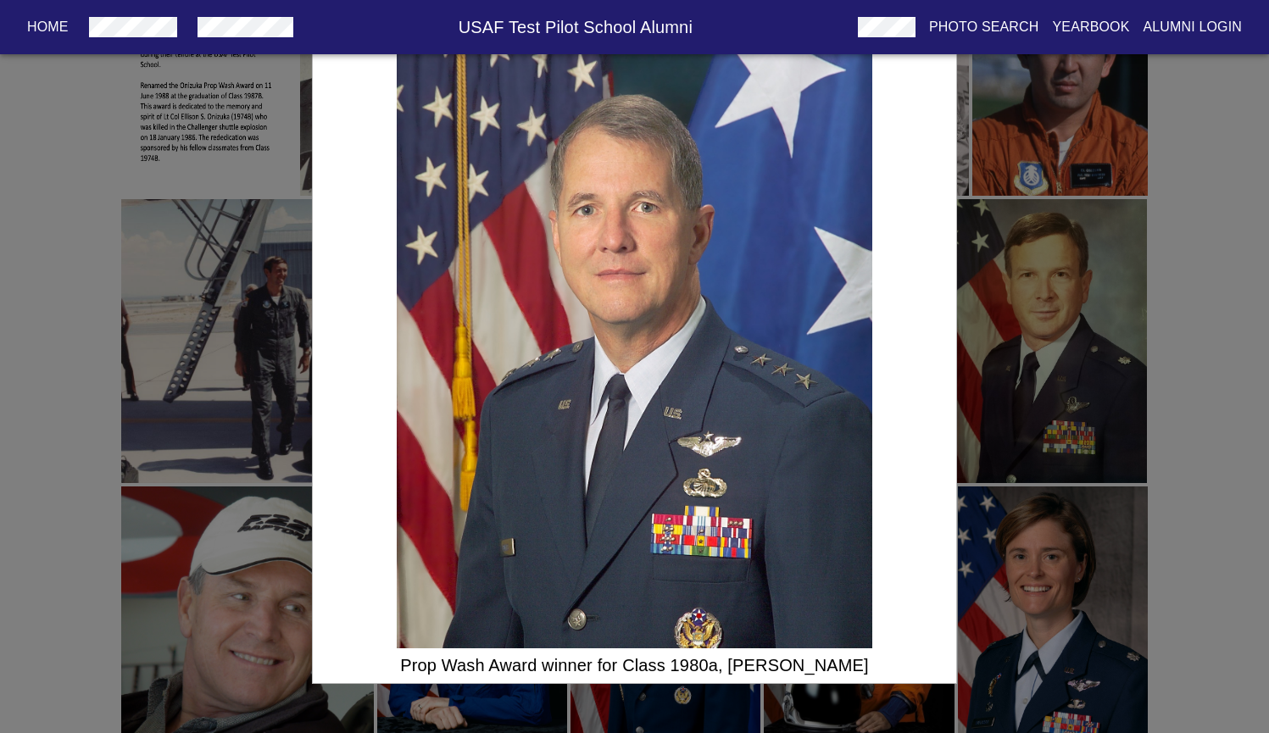
click at [998, 311] on div "Prop Wash Award winner for Class 1980a, [PERSON_NAME]" at bounding box center [634, 366] width 1269 height 733
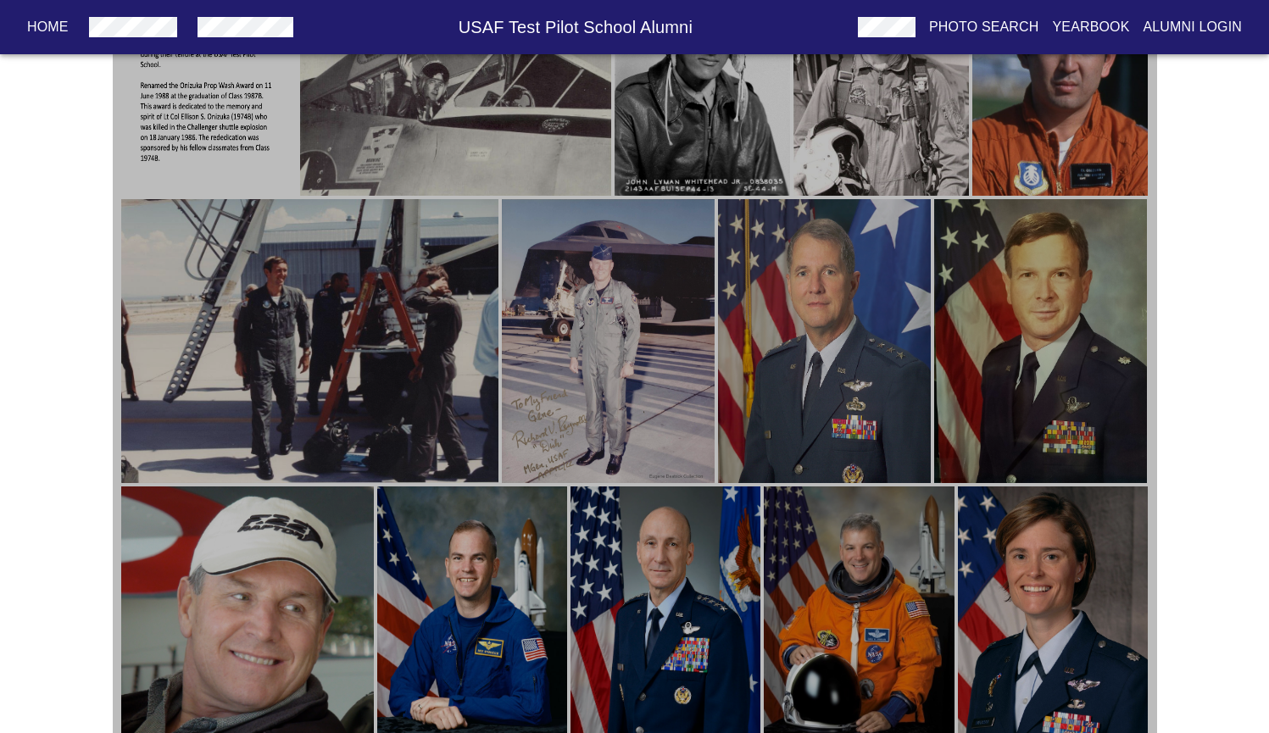
click at [576, 353] on img "button" at bounding box center [608, 341] width 213 height 284
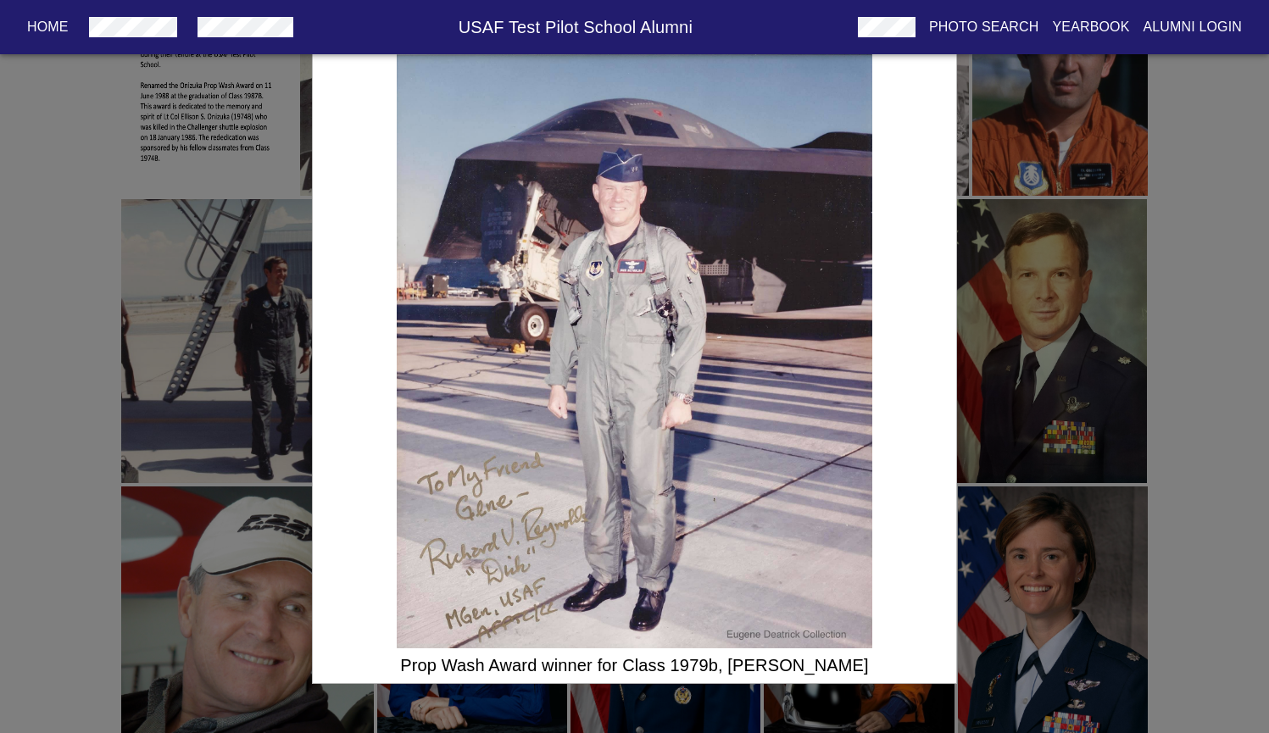
click at [1012, 341] on div "Prop Wash Award winner for Class 1979b, [PERSON_NAME]" at bounding box center [634, 366] width 1269 height 733
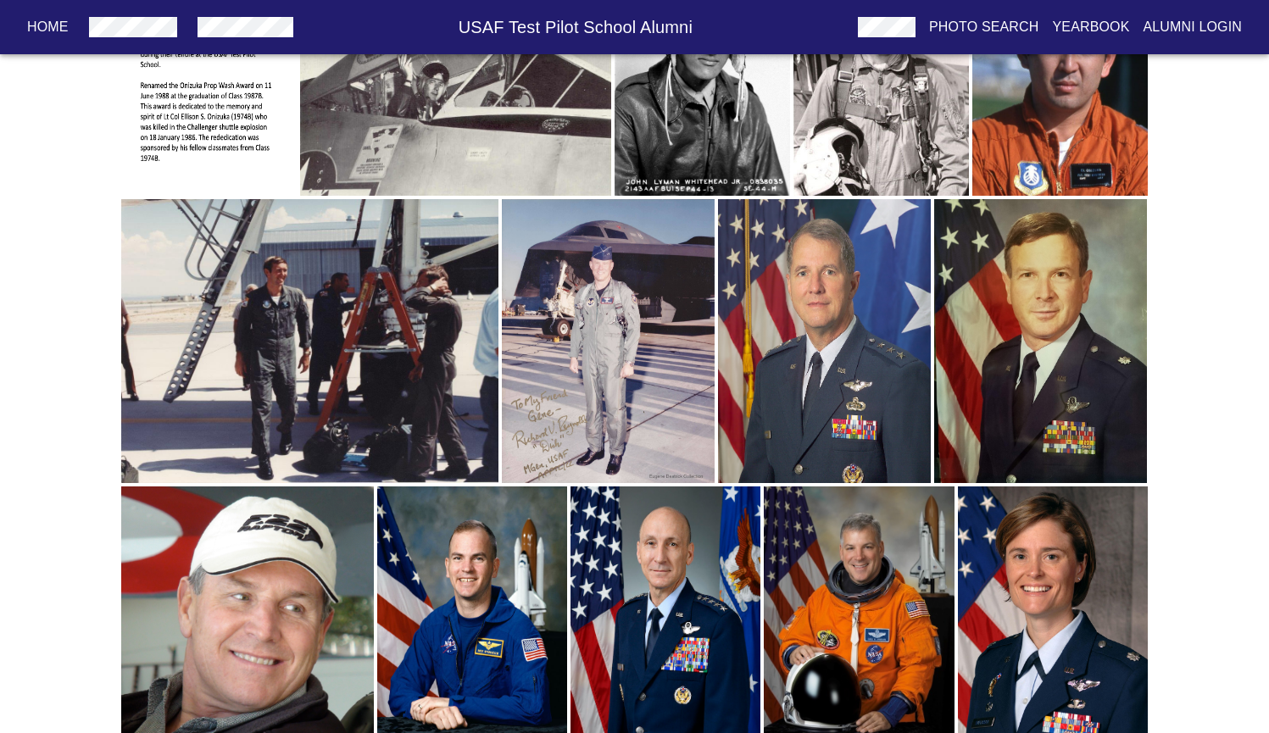
click at [376, 358] on img "button" at bounding box center [309, 341] width 377 height 284
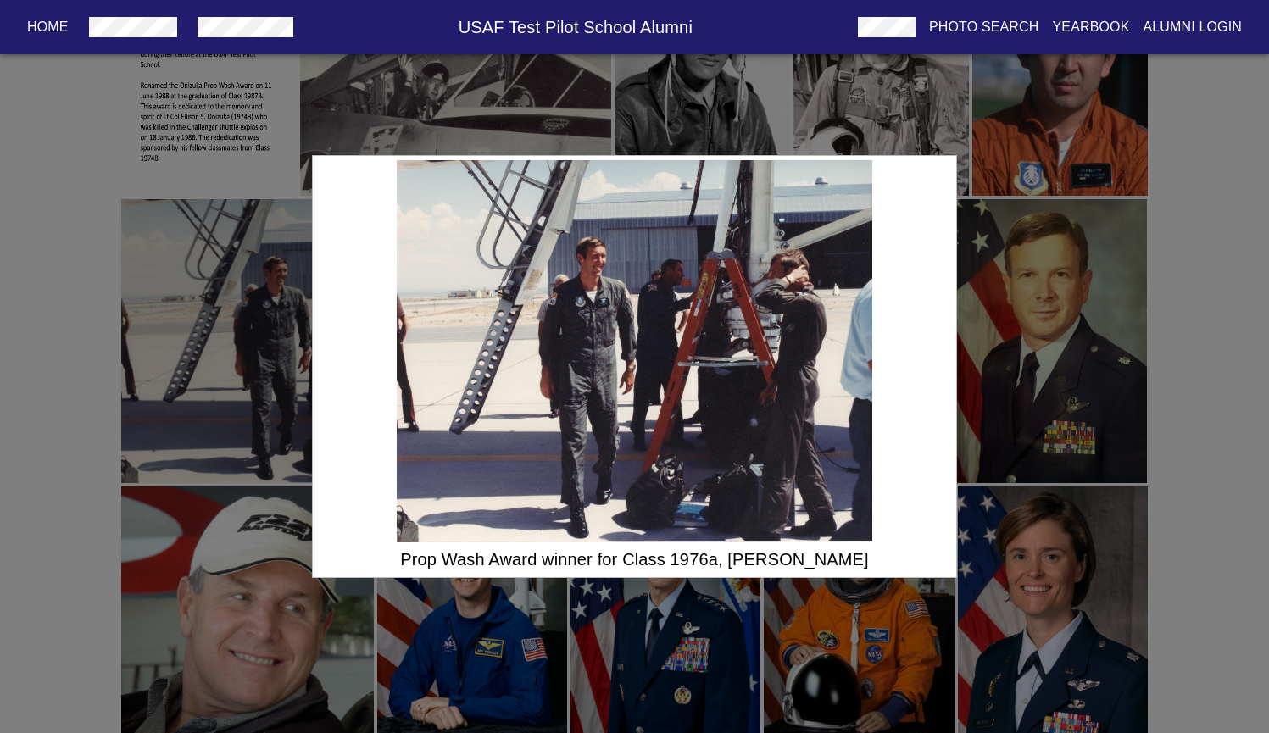
click at [231, 365] on div "Prop Wash Award winner for Class 1976a, [PERSON_NAME]" at bounding box center [634, 366] width 1269 height 733
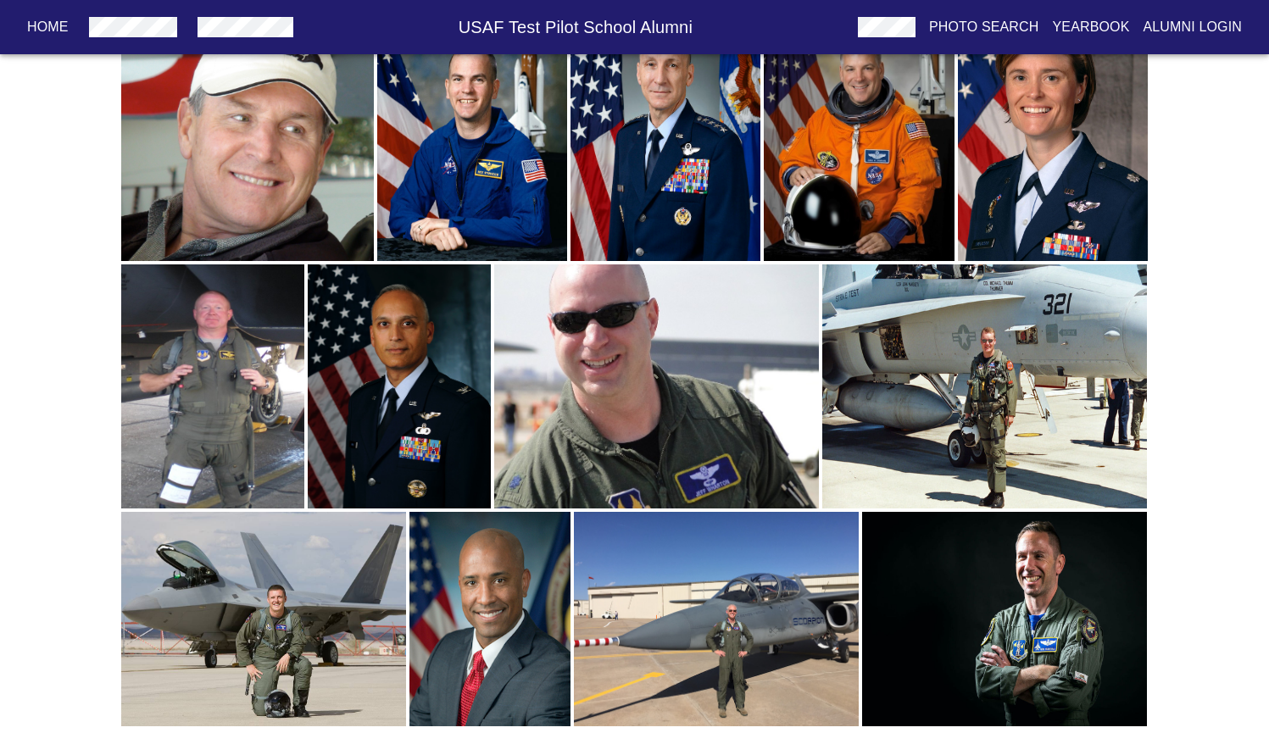
scroll to position [917, 0]
click at [981, 368] on img "button" at bounding box center [984, 387] width 325 height 244
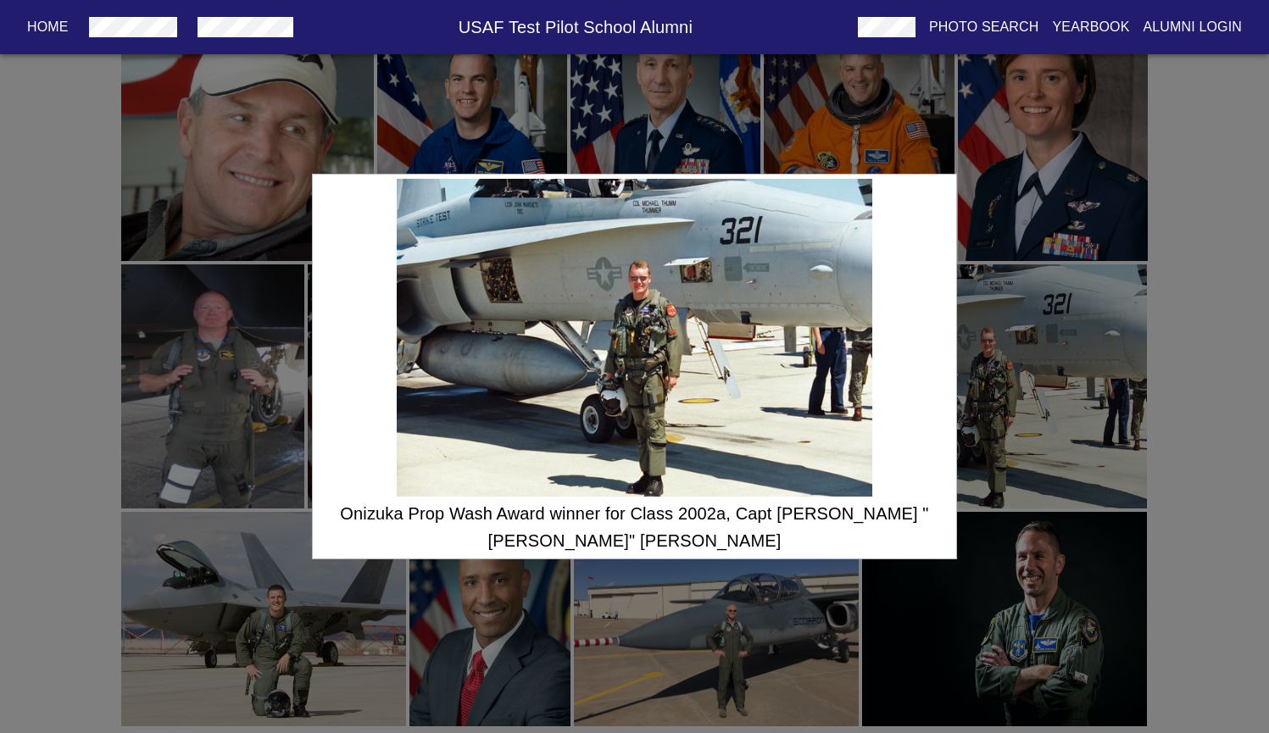
click at [1044, 357] on div "Onizuka Prop Wash Award winner for Class 2002a, Capt [PERSON_NAME] "[PERSON_NAM…" at bounding box center [634, 366] width 1269 height 733
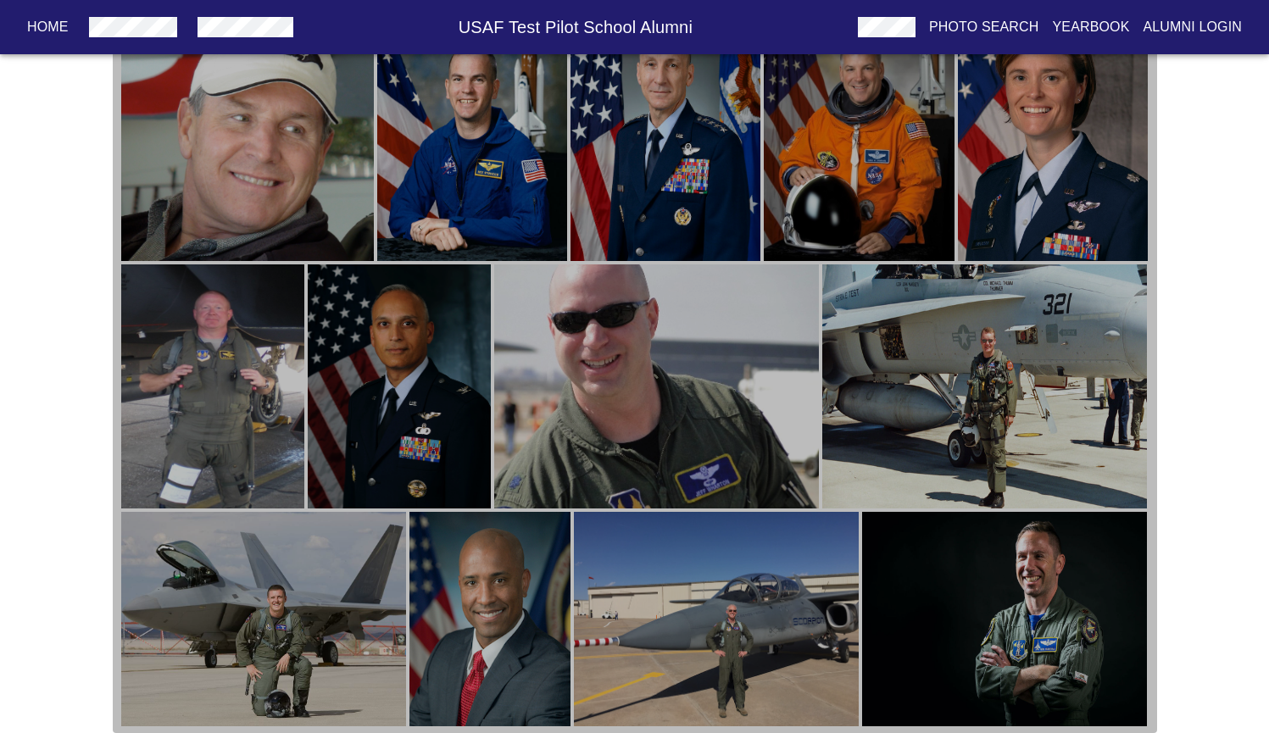
click at [694, 627] on img "button" at bounding box center [716, 619] width 285 height 215
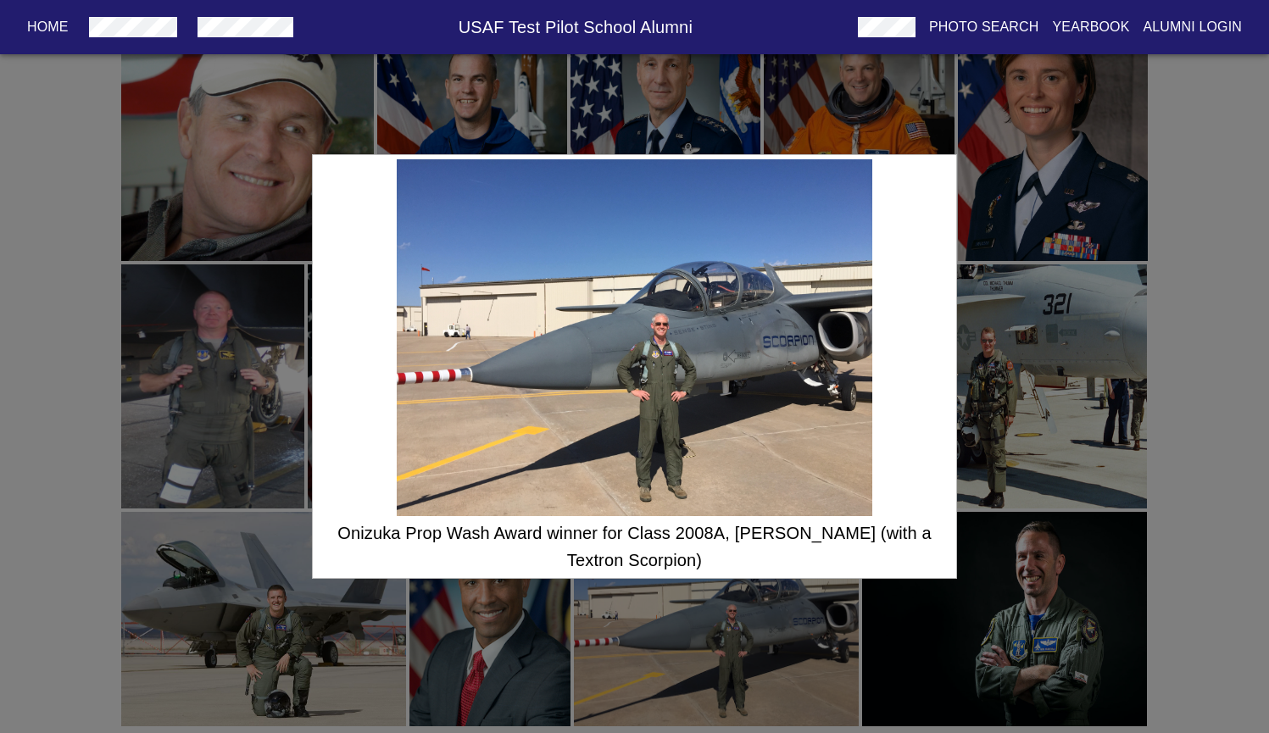
click at [1053, 408] on div "Onizuka Prop Wash Award winner for Class 2008A, [PERSON_NAME] (with a Textron S…" at bounding box center [634, 366] width 1269 height 733
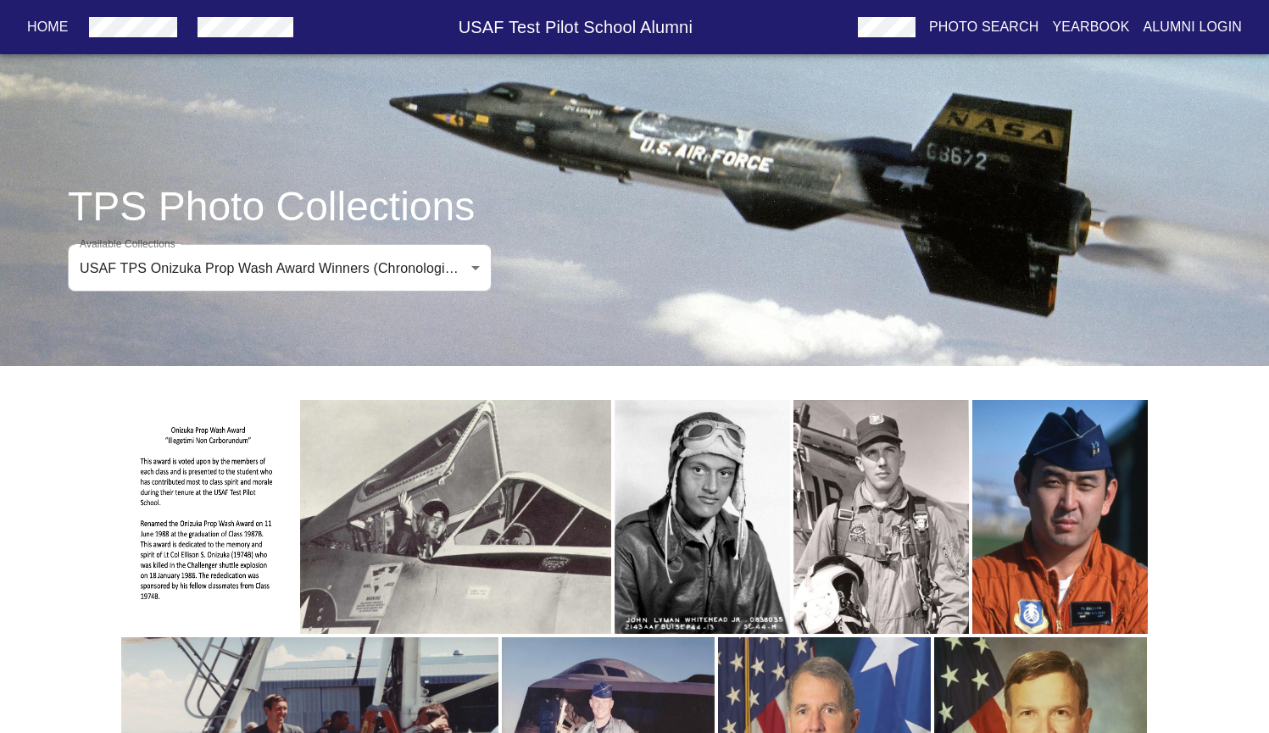
scroll to position [0, 0]
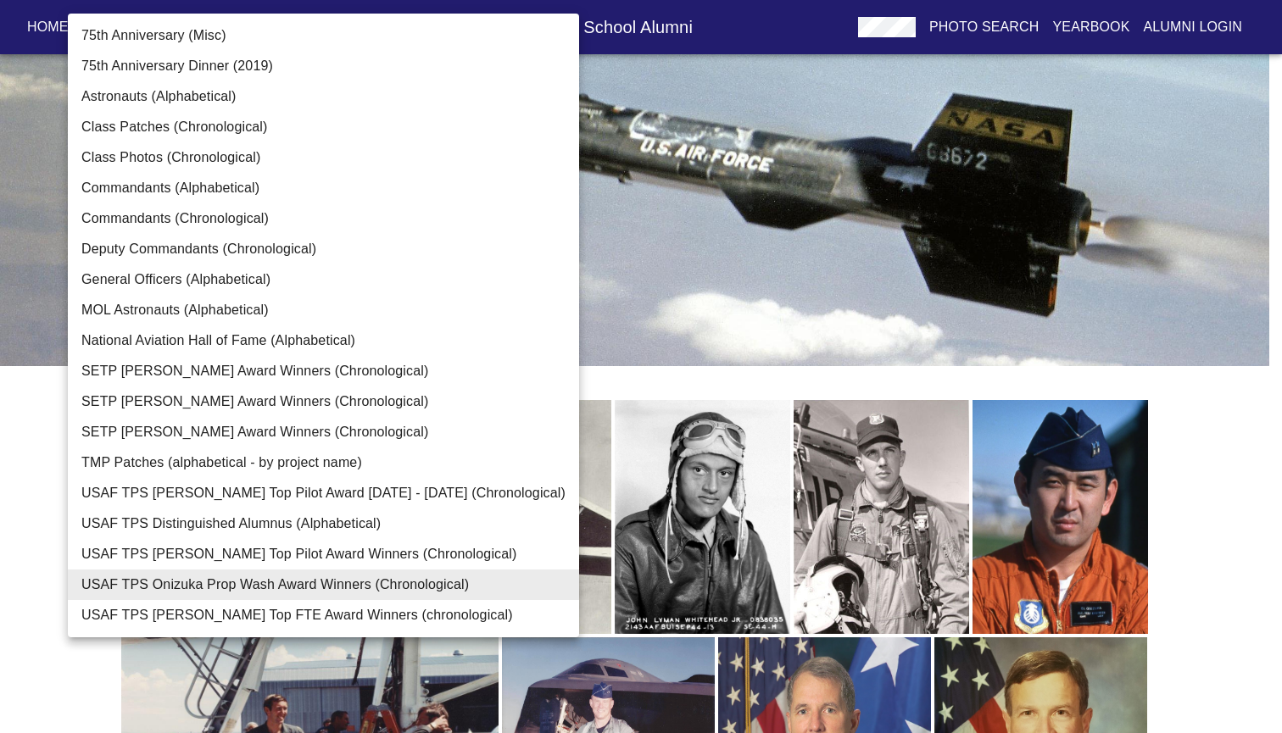
click at [50, 419] on div at bounding box center [641, 366] width 1282 height 733
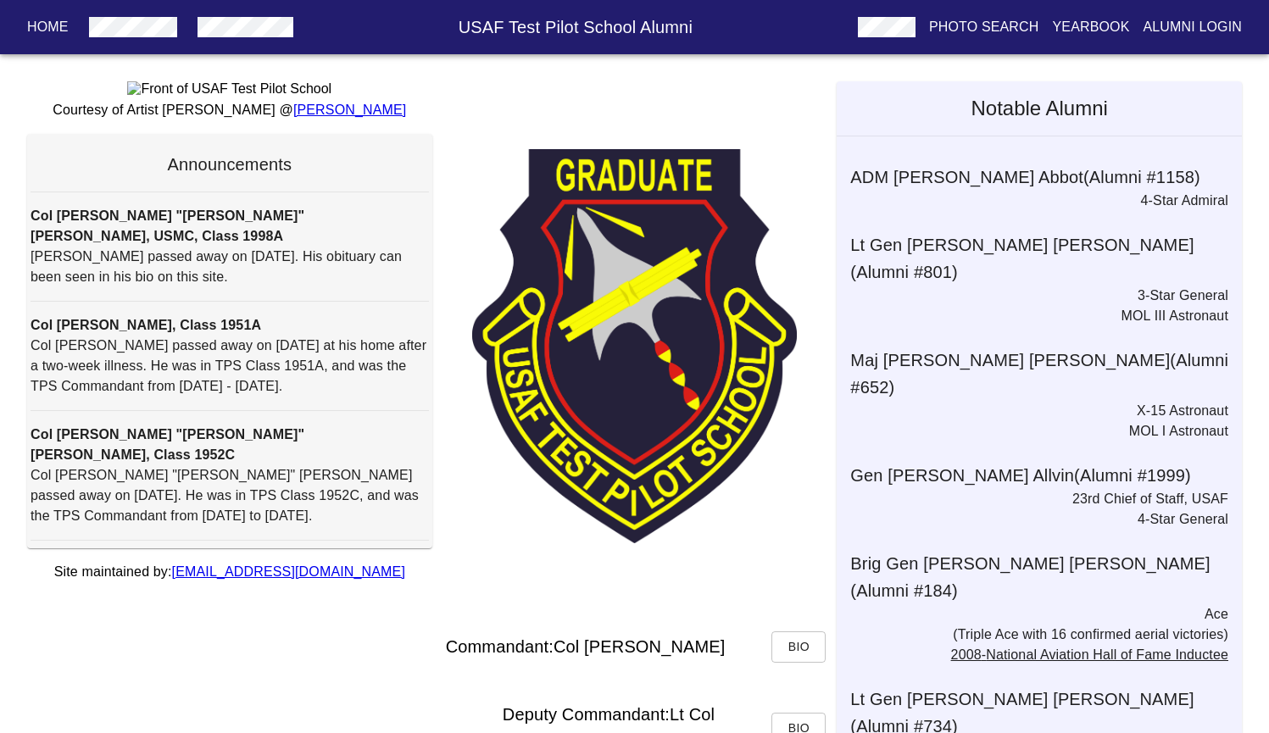
click at [240, 97] on img at bounding box center [229, 88] width 204 height 15
click at [238, 97] on img at bounding box center [229, 88] width 204 height 15
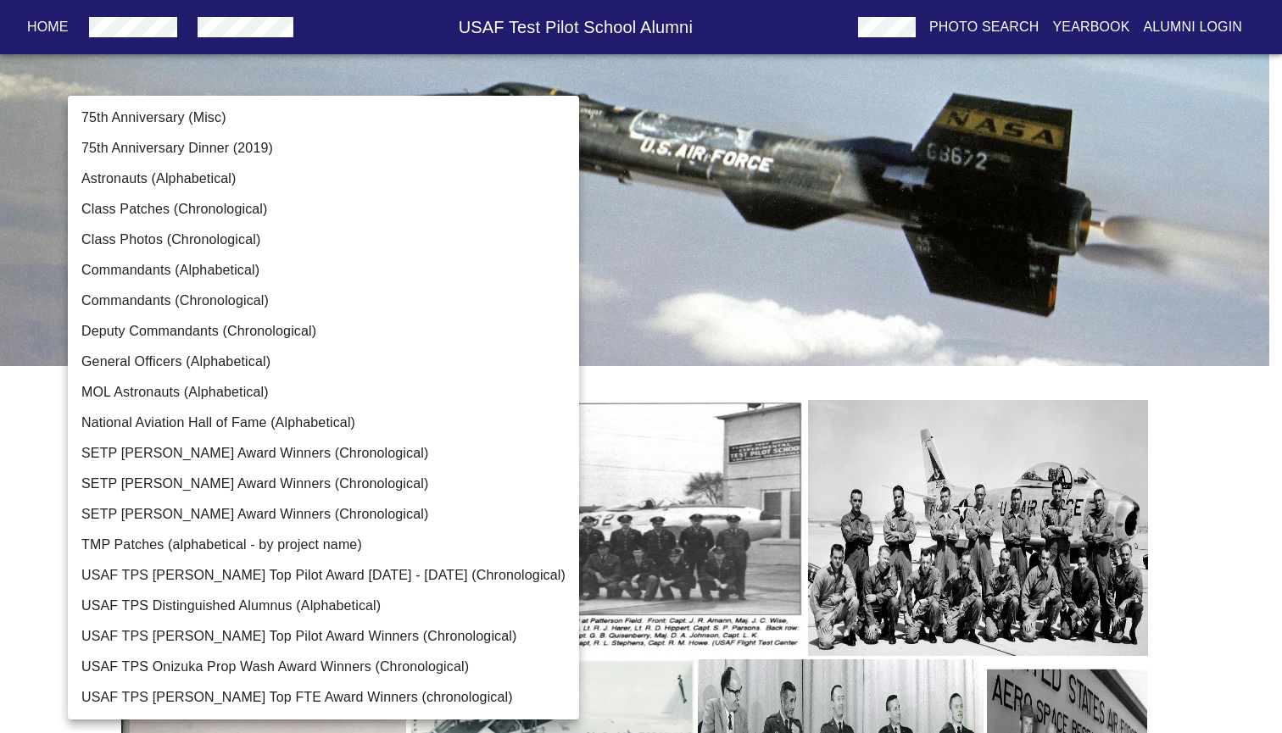
click at [434, 252] on body "Home USAF Test Pilot School Alumni Photo Search Yearbook Alumni Login TPS Photo…" at bounding box center [641, 583] width 1282 height 1112
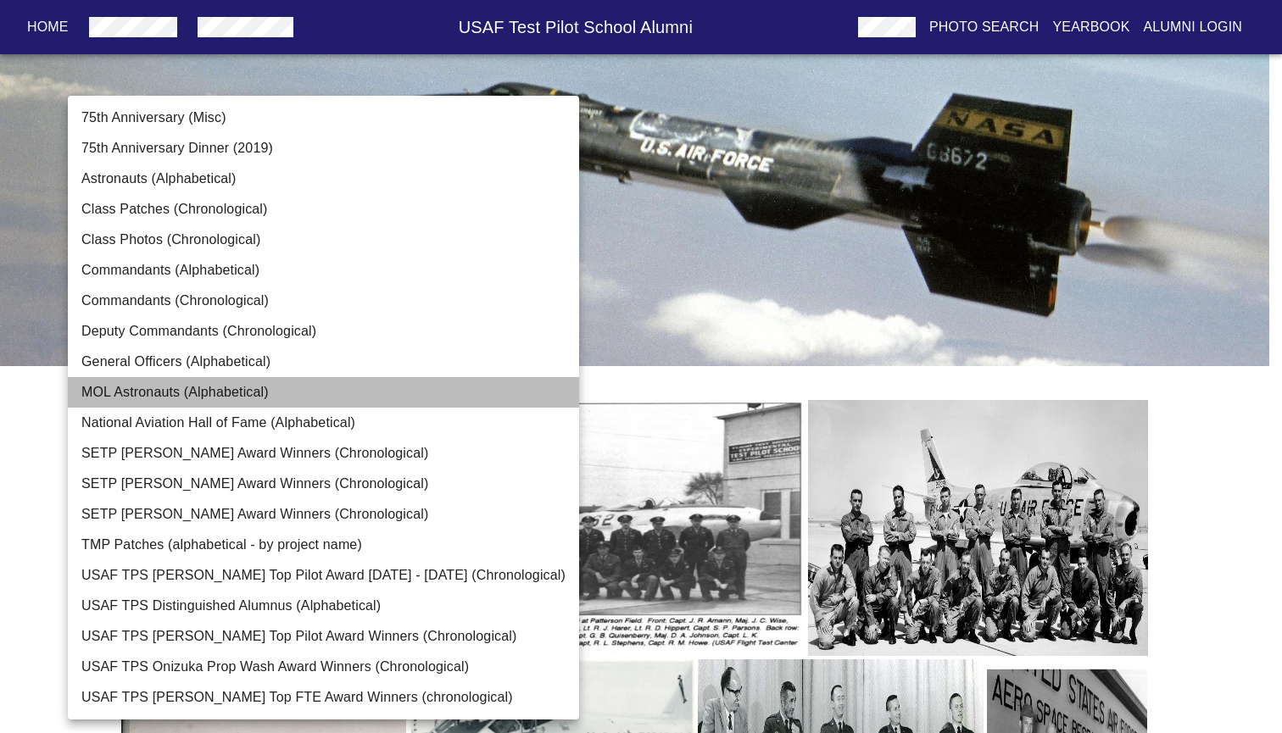
click at [326, 393] on li "MOL Astronauts (Alphabetical)" at bounding box center [323, 392] width 511 height 31
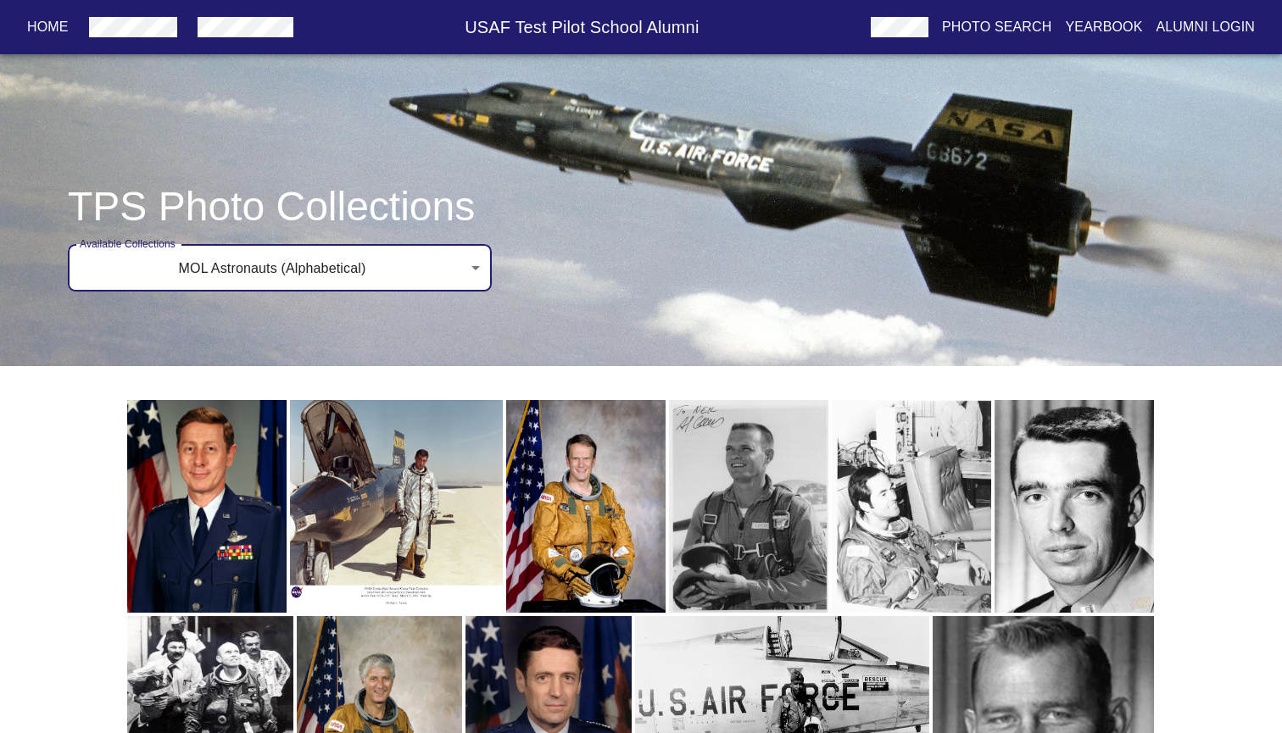
click at [311, 256] on body "Home USAF Test Pilot School Alumni Photo Search Yearbook Alumni Login TPS Photo…" at bounding box center [641, 538] width 1282 height 1023
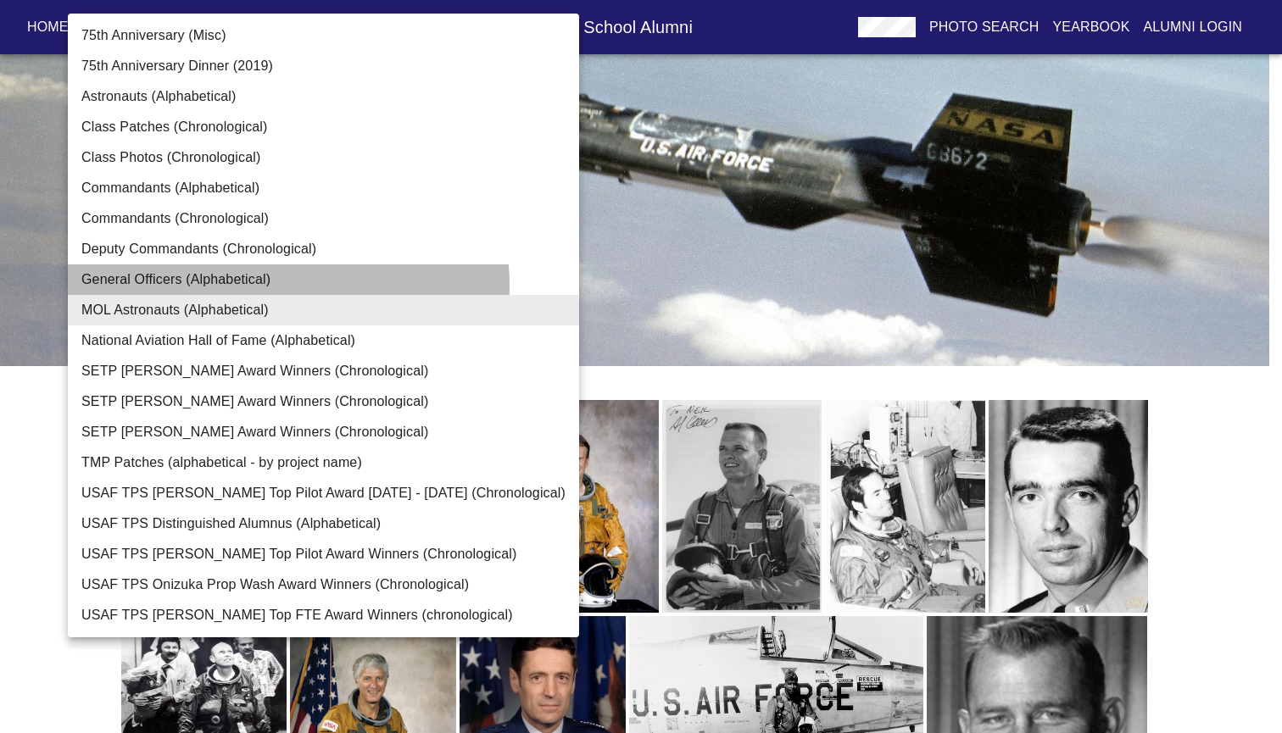
click at [287, 285] on li "General Officers (Alphabetical)" at bounding box center [323, 280] width 511 height 31
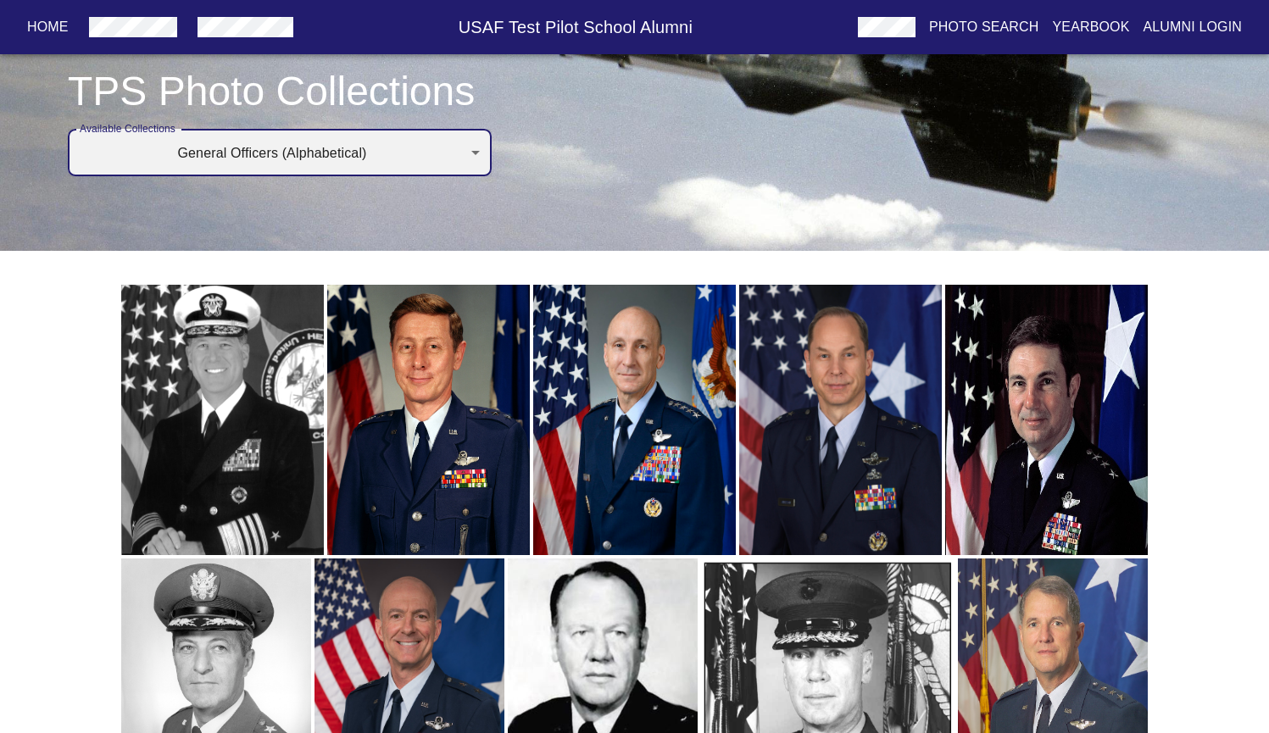
scroll to position [37, 0]
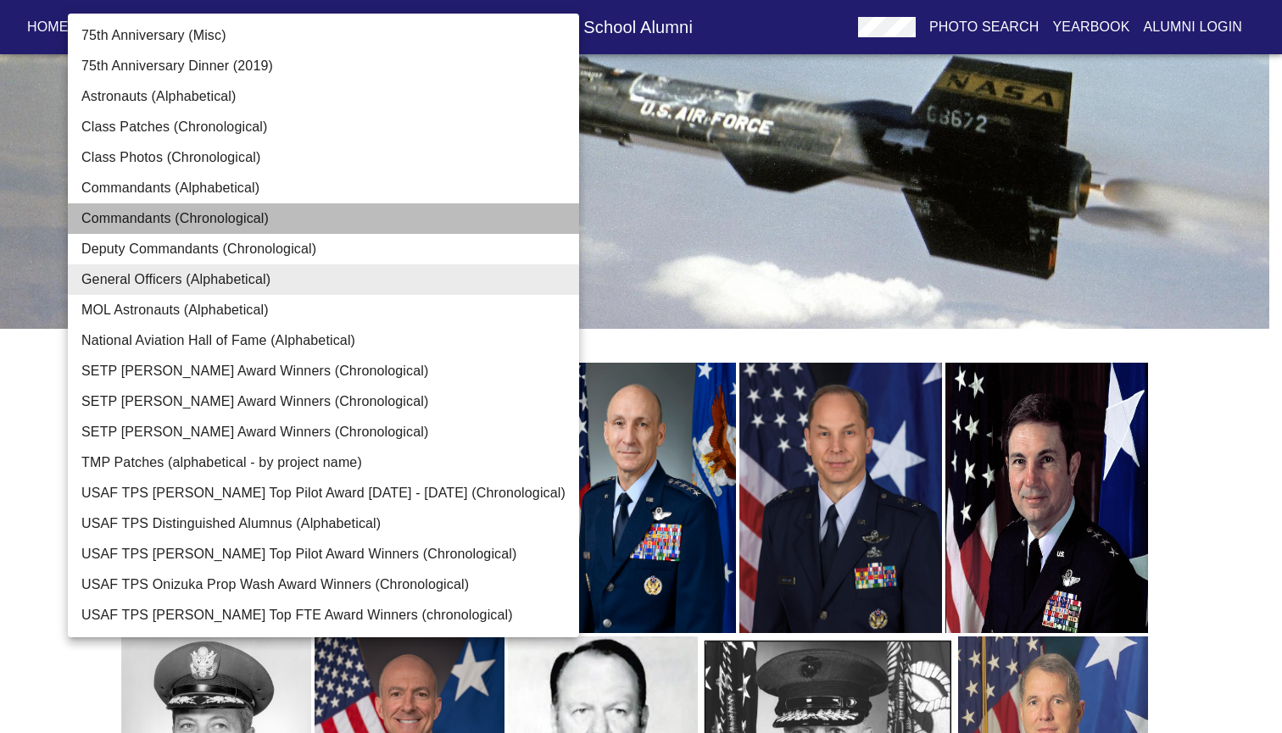
click at [344, 216] on li "Commandants (Chronological)" at bounding box center [323, 219] width 511 height 31
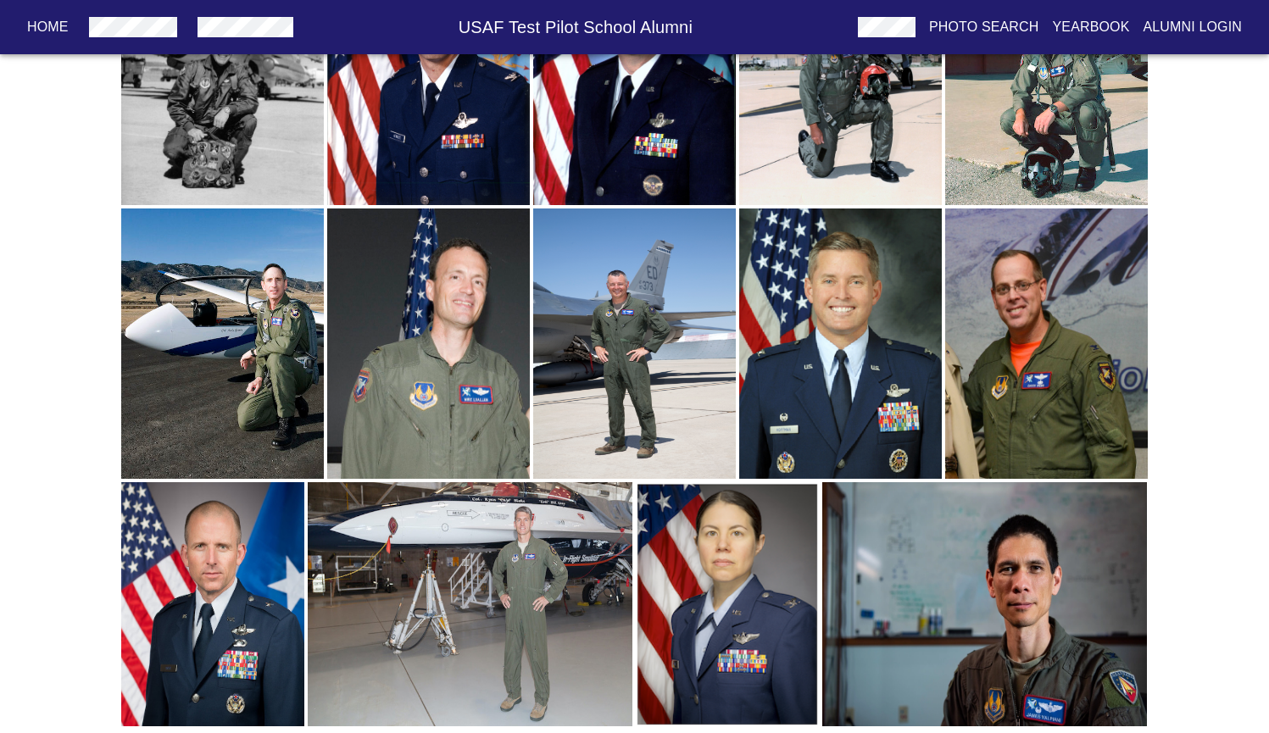
scroll to position [2054, 0]
click at [270, 376] on img "button" at bounding box center [222, 344] width 203 height 270
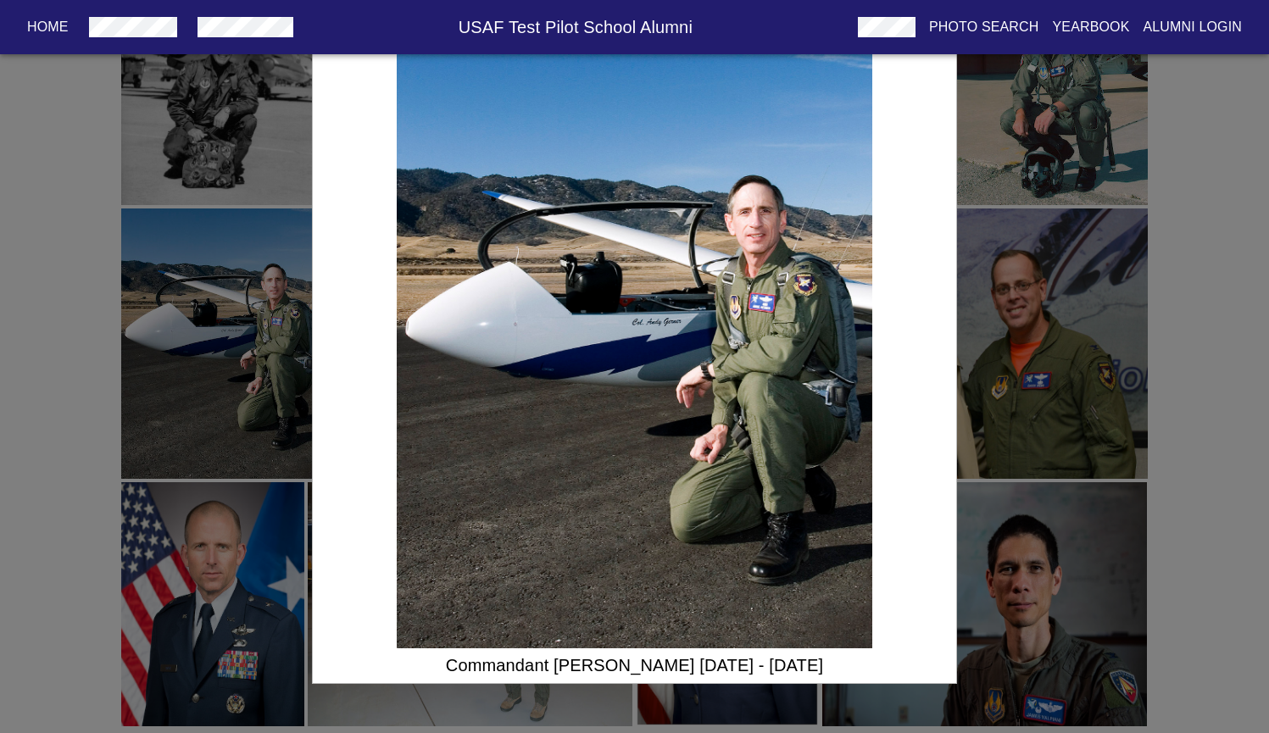
click at [297, 365] on div "Commandant [PERSON_NAME] [DATE] - [DATE]" at bounding box center [634, 366] width 1269 height 733
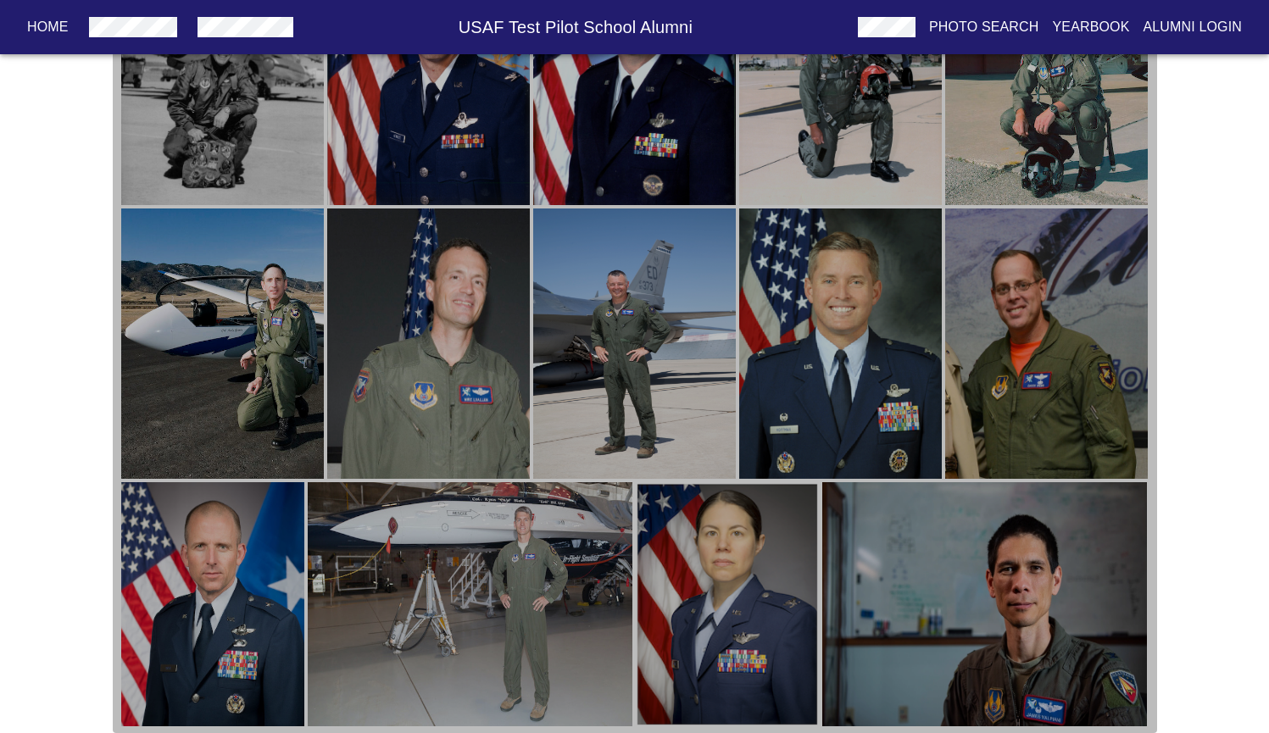
click at [405, 361] on img "button" at bounding box center [428, 344] width 203 height 270
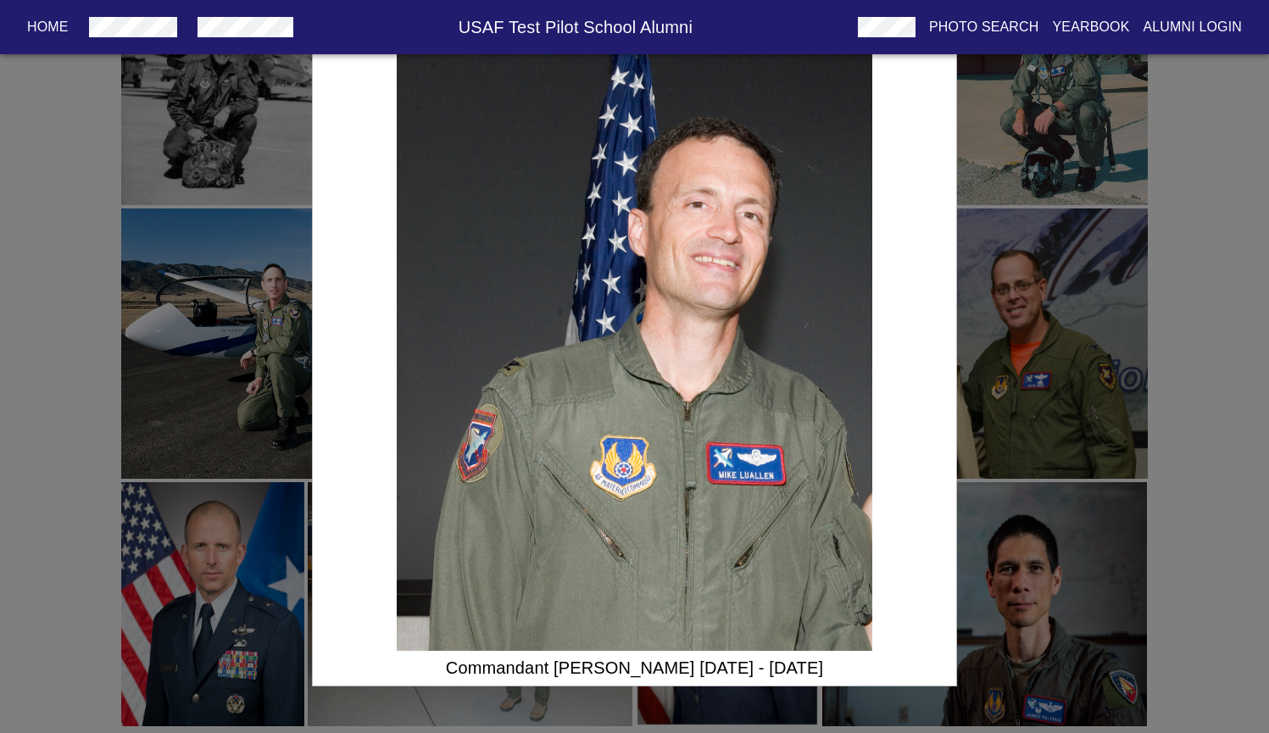
click at [260, 406] on div "Commandant [PERSON_NAME] [DATE] - [DATE]" at bounding box center [634, 366] width 1269 height 733
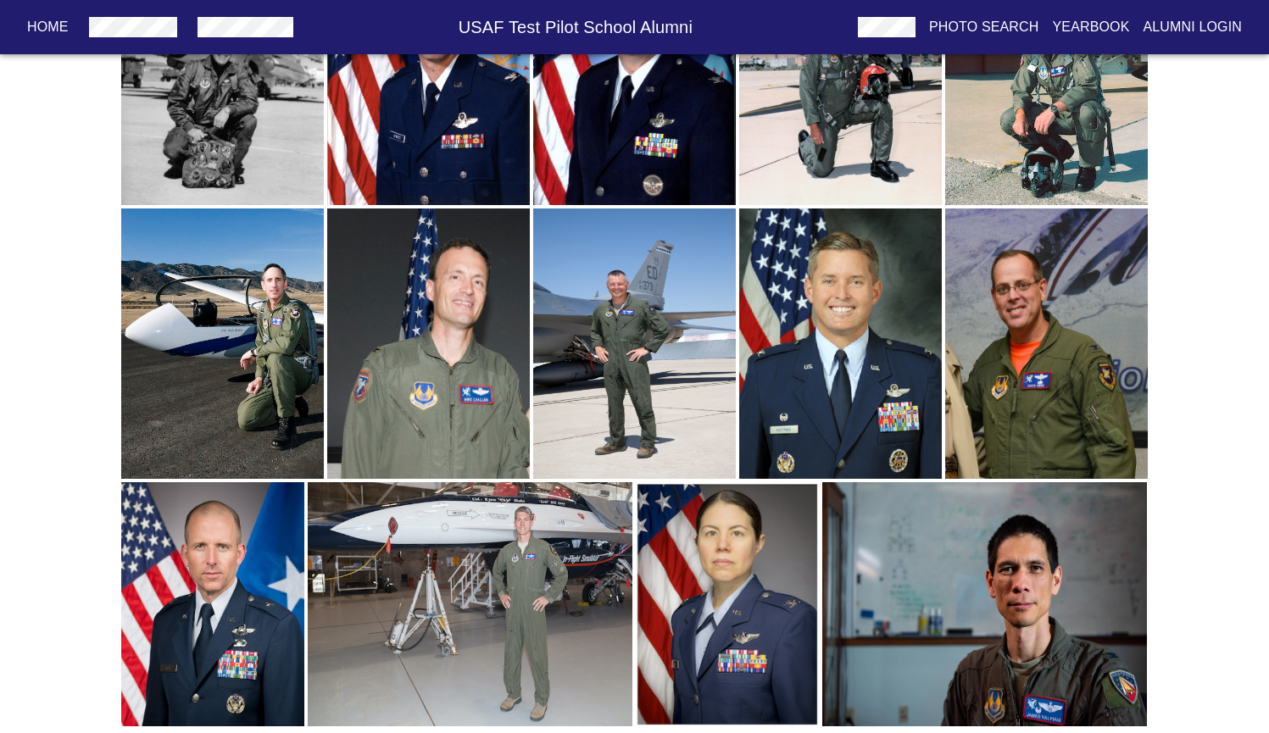
click at [605, 377] on img "button" at bounding box center [634, 344] width 203 height 270
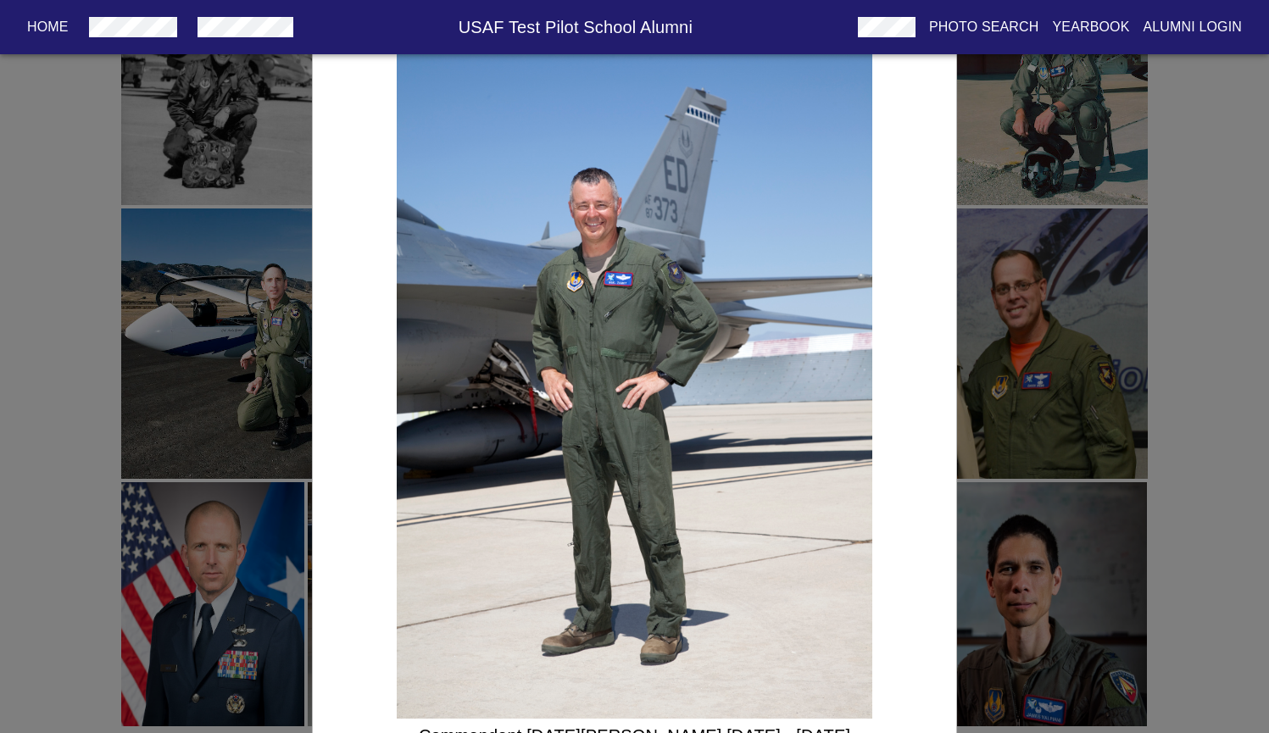
click at [259, 356] on div "Commandant [DATE][PERSON_NAME] [DATE] - [DATE]" at bounding box center [634, 366] width 1269 height 733
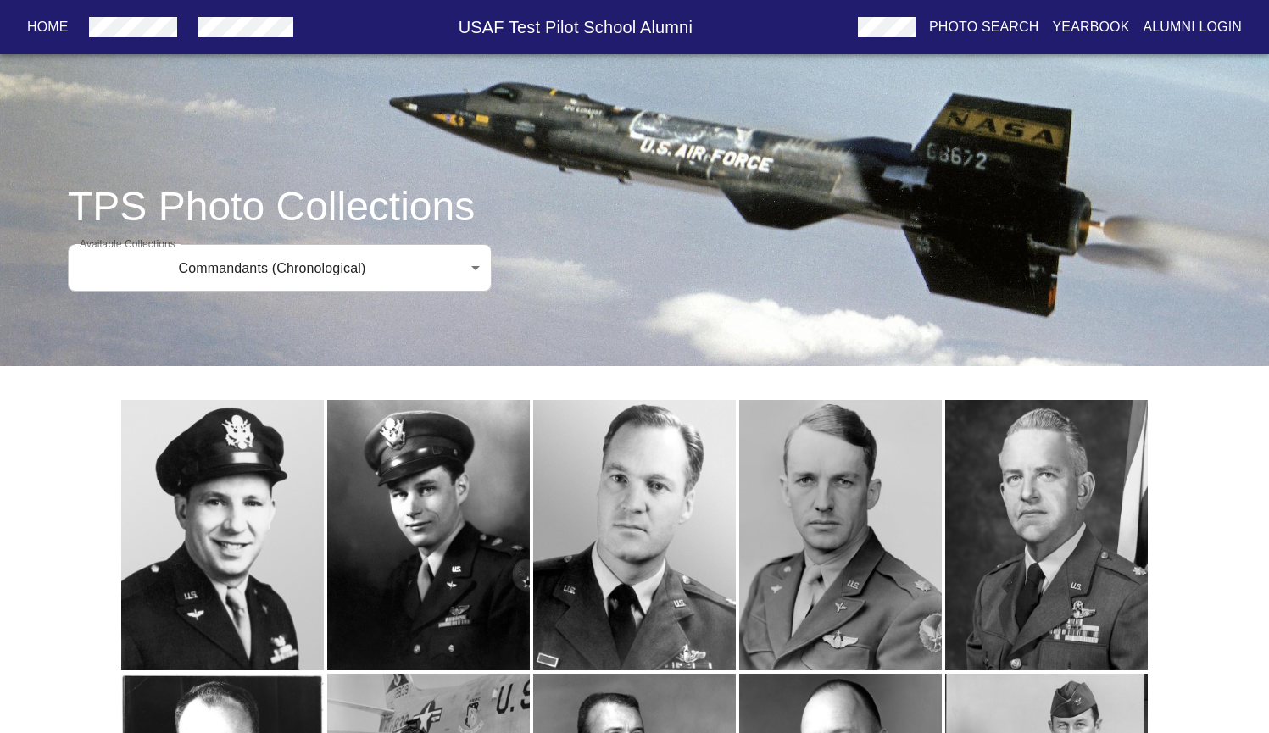
scroll to position [0, 0]
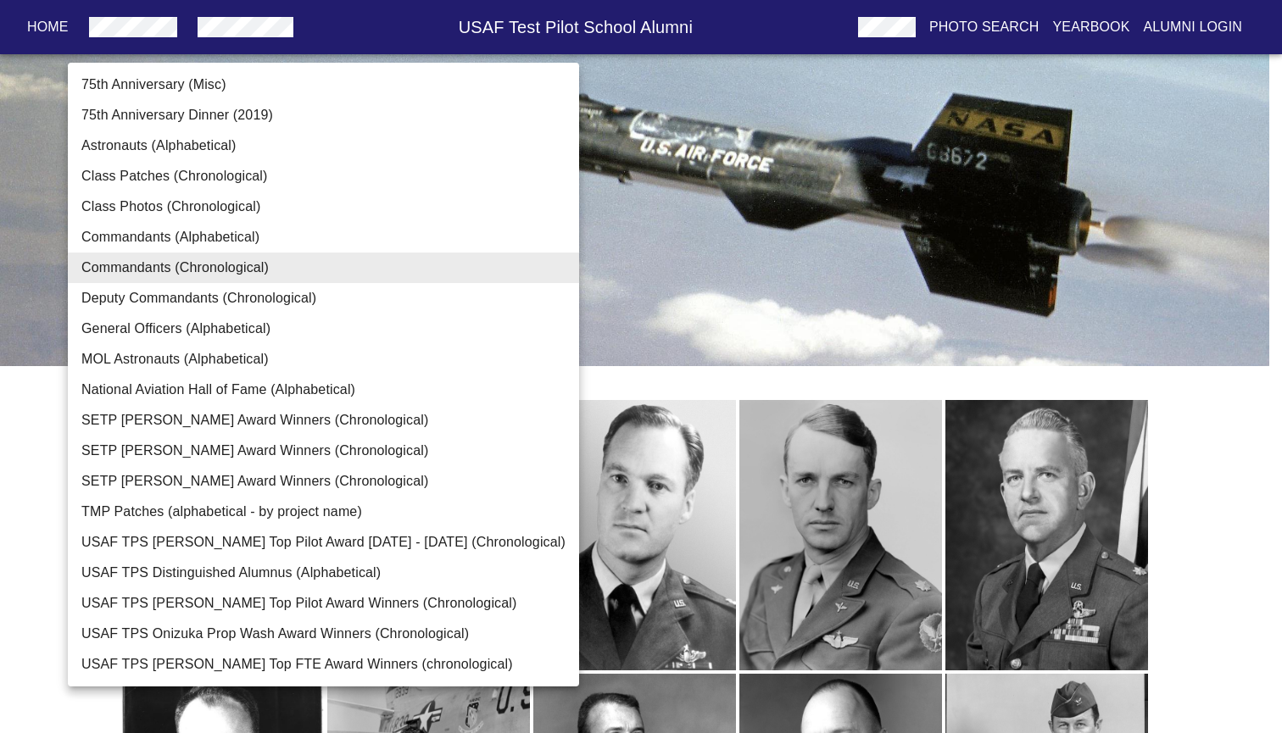
click at [144, 117] on li "75th Anniversary Dinner (2019)" at bounding box center [323, 115] width 511 height 31
type input "75th Anniversary Dinner (2019)"
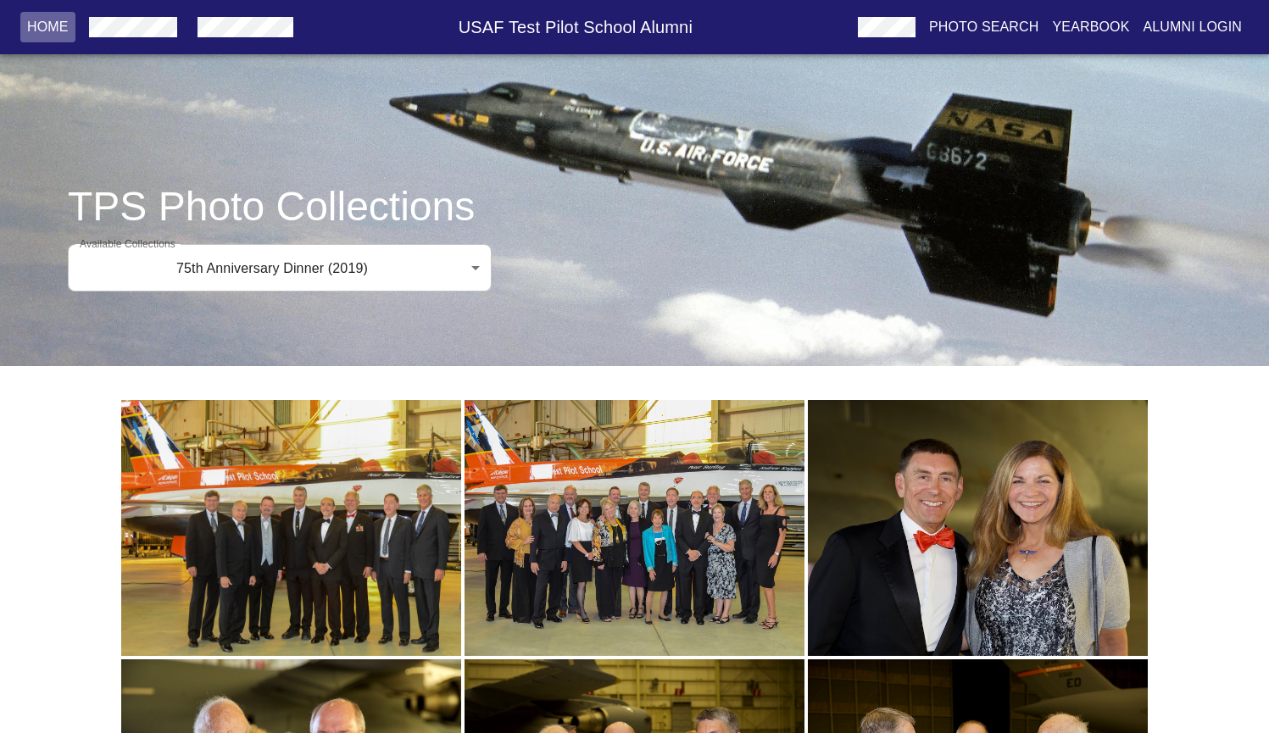
click at [58, 25] on p "Home" at bounding box center [48, 27] width 42 height 20
